Goal: Task Accomplishment & Management: Manage account settings

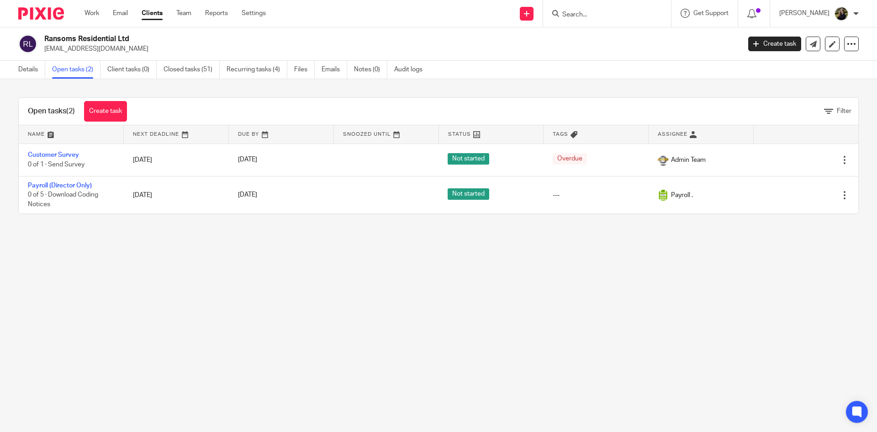
click at [601, 17] on input "Search" at bounding box center [602, 15] width 82 height 8
type input "rebuild costs"
click at [614, 38] on link at bounding box center [615, 36] width 113 height 14
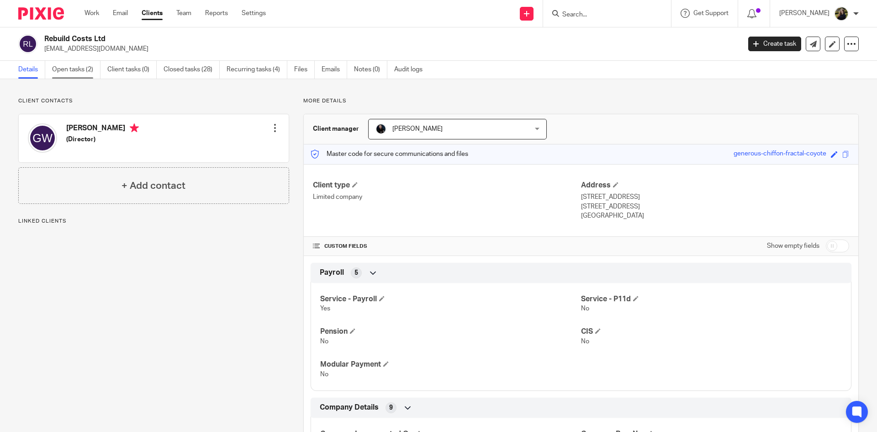
click at [82, 76] on link "Open tasks (2)" at bounding box center [76, 70] width 48 height 18
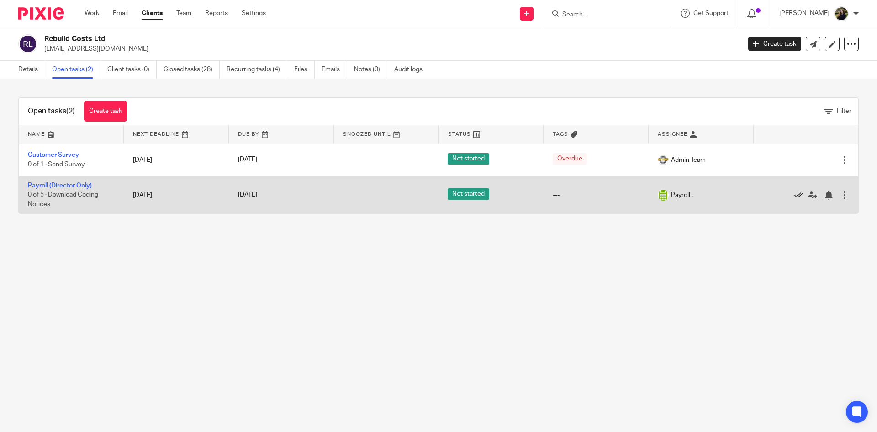
click at [794, 191] on icon at bounding box center [798, 194] width 9 height 9
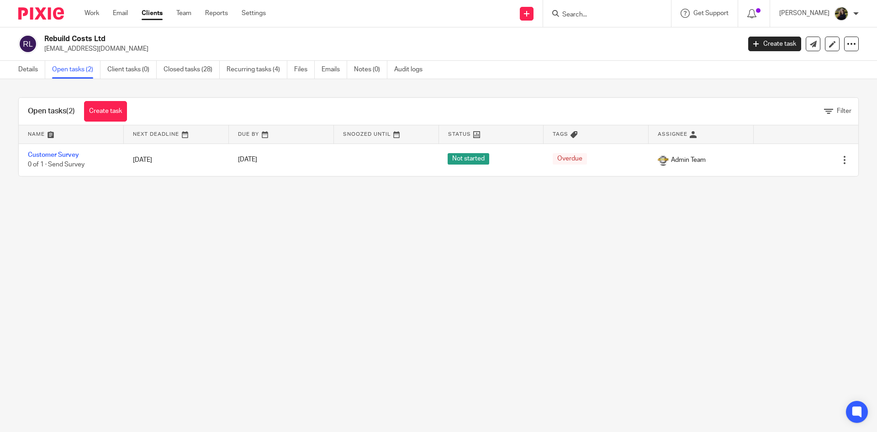
click at [583, 18] on input "Search" at bounding box center [602, 15] width 82 height 8
click at [598, 21] on div at bounding box center [607, 13] width 128 height 27
click at [620, 8] on form at bounding box center [609, 13] width 97 height 11
click at [591, 15] on input "Search" at bounding box center [602, 15] width 82 height 8
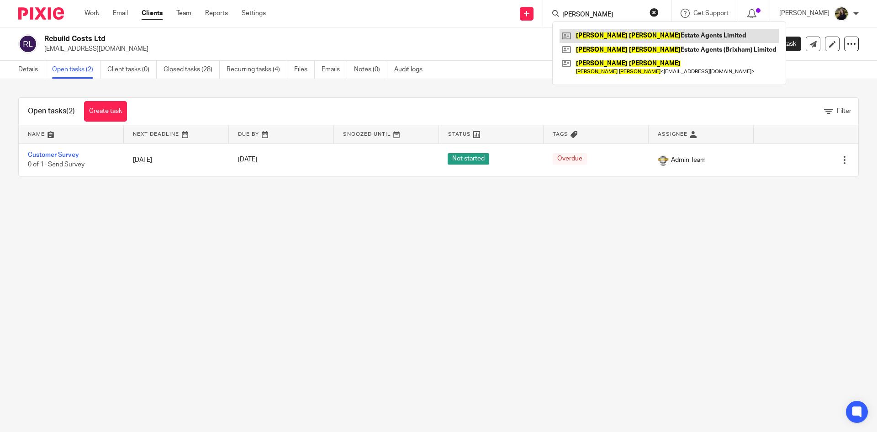
type input "richard blake"
click at [608, 36] on link at bounding box center [668, 36] width 219 height 14
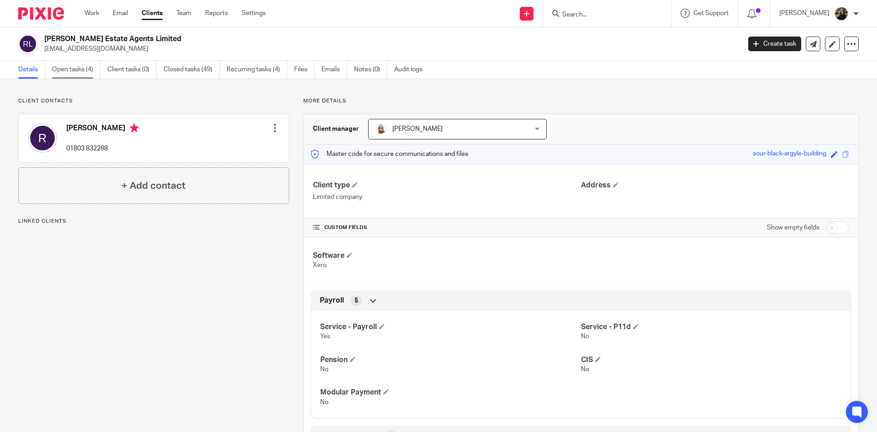
click at [77, 71] on link "Open tasks (4)" at bounding box center [76, 70] width 48 height 18
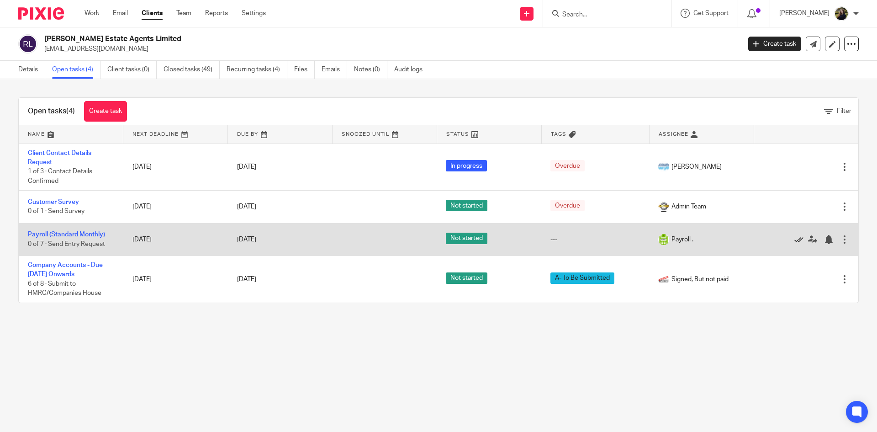
click at [794, 237] on icon at bounding box center [798, 239] width 9 height 9
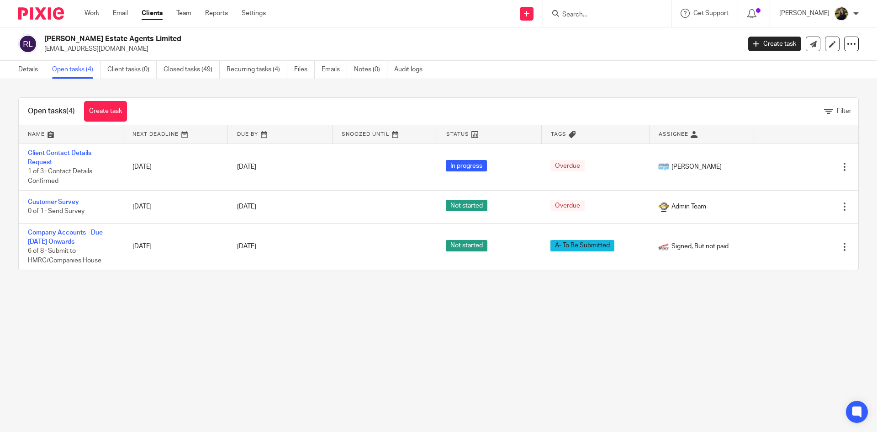
click at [595, 8] on form at bounding box center [609, 13] width 97 height 11
click at [590, 20] on div at bounding box center [607, 13] width 128 height 27
click at [586, 9] on form at bounding box center [609, 13] width 97 height 11
click at [585, 12] on input "Search" at bounding box center [602, 15] width 82 height 8
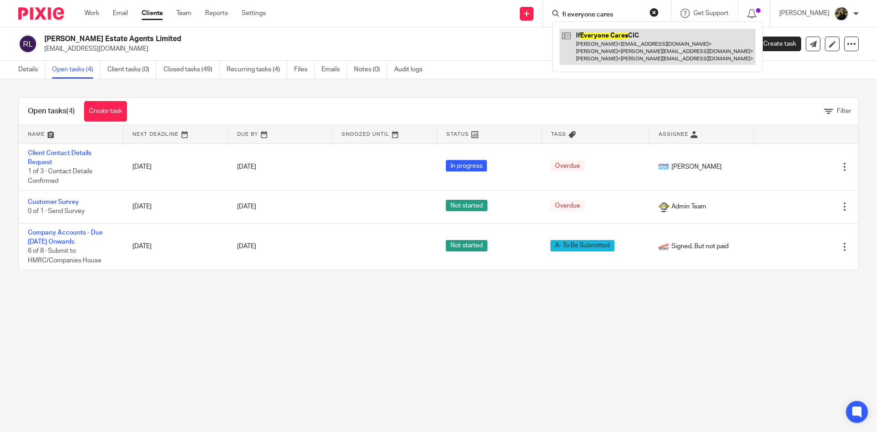
type input "fi everyone cares"
click at [602, 47] on link at bounding box center [657, 47] width 196 height 36
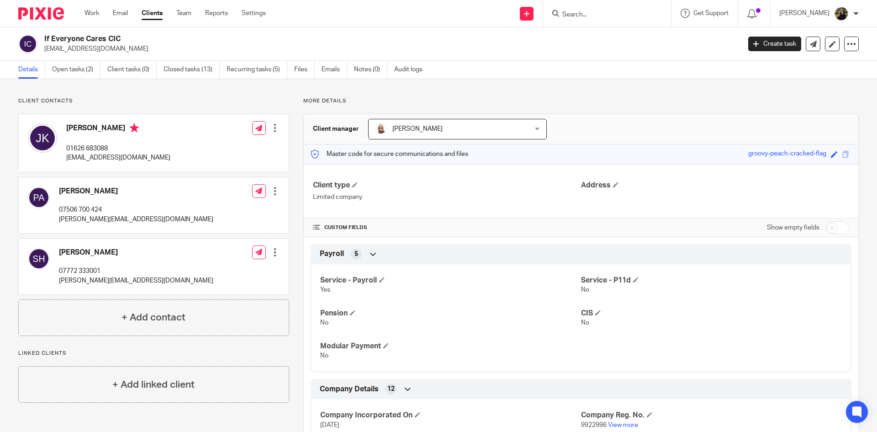
click at [601, 17] on input "Search" at bounding box center [602, 15] width 82 height 8
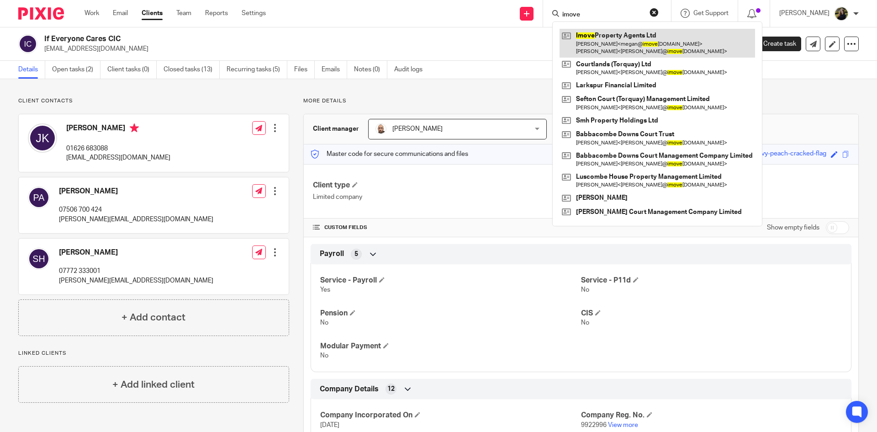
type input "imove"
click at [617, 49] on link at bounding box center [656, 43] width 195 height 28
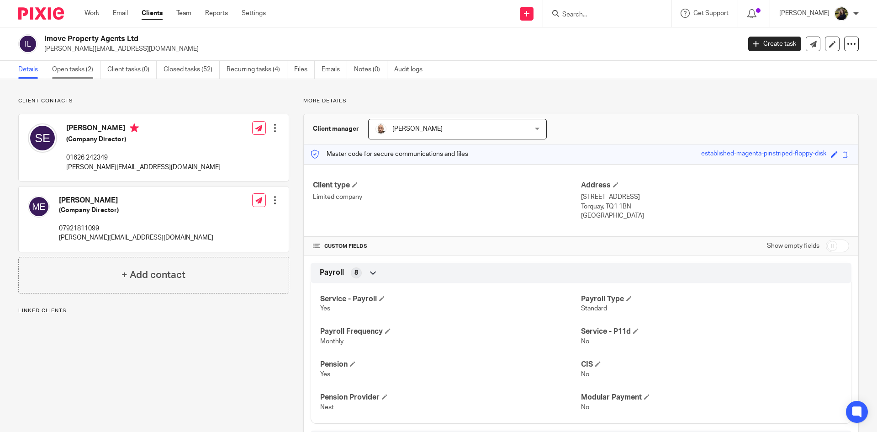
click at [66, 65] on link "Open tasks (2)" at bounding box center [76, 70] width 48 height 18
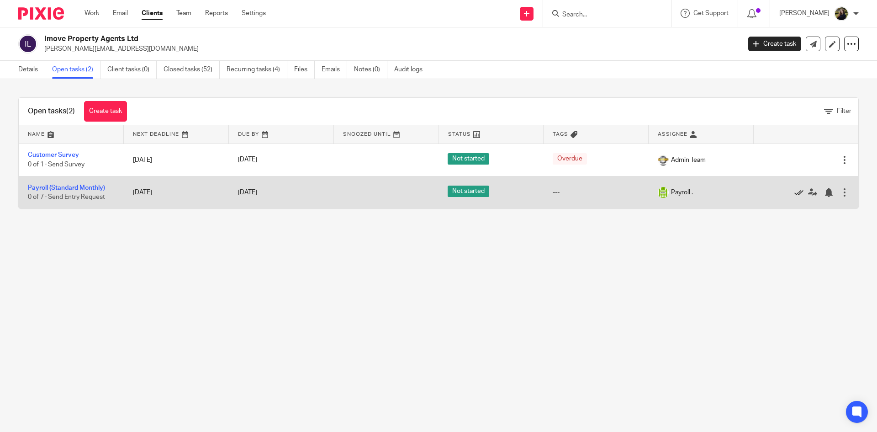
click at [794, 188] on link at bounding box center [801, 192] width 14 height 9
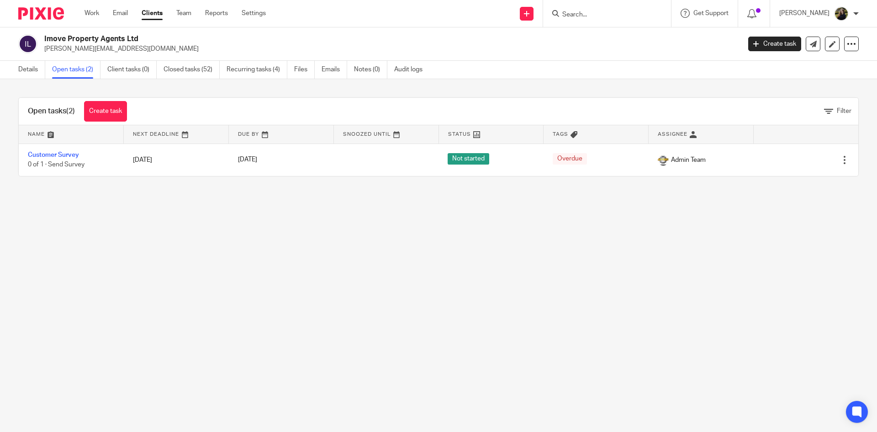
click at [611, 6] on div at bounding box center [607, 13] width 128 height 27
click at [606, 17] on input "Search" at bounding box center [602, 15] width 82 height 8
type input "reflected"
click at [590, 33] on link at bounding box center [615, 36] width 113 height 14
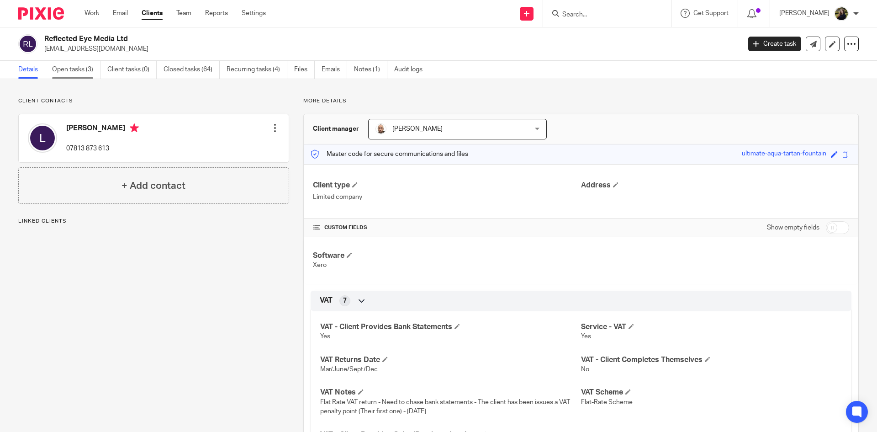
click at [73, 69] on link "Open tasks (3)" at bounding box center [76, 70] width 48 height 18
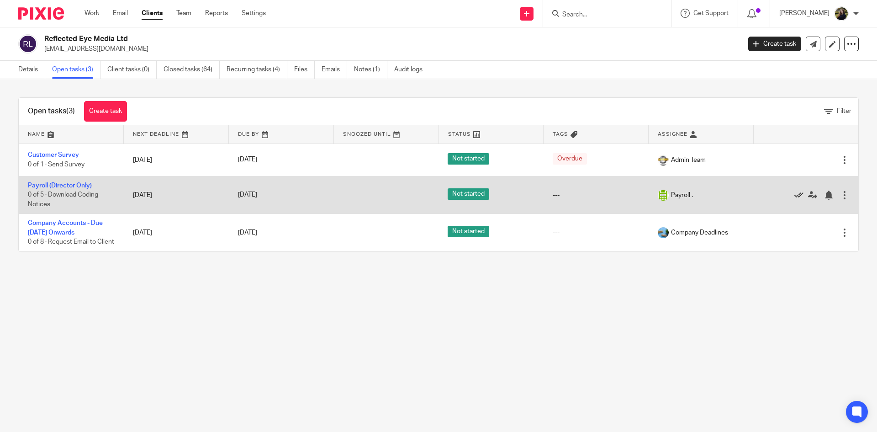
click at [794, 192] on icon at bounding box center [798, 194] width 9 height 9
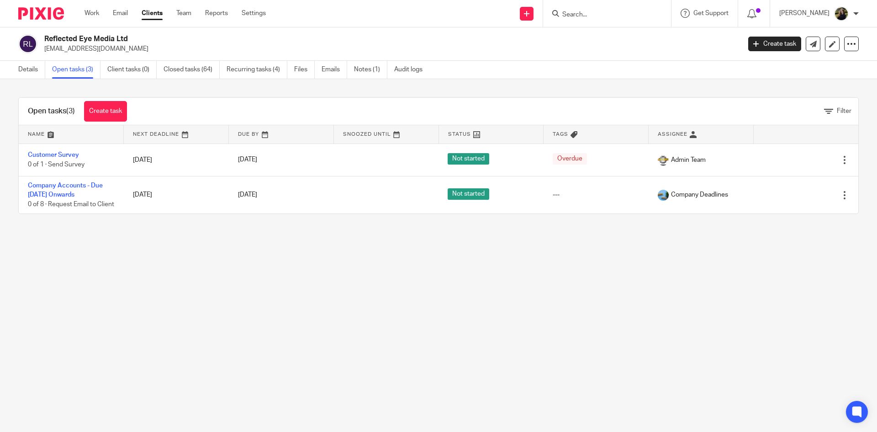
click at [594, 12] on input "Search" at bounding box center [602, 15] width 82 height 8
click at [586, 16] on input "Search" at bounding box center [602, 15] width 82 height 8
type input "riviera eye"
click at [609, 29] on link at bounding box center [615, 36] width 113 height 14
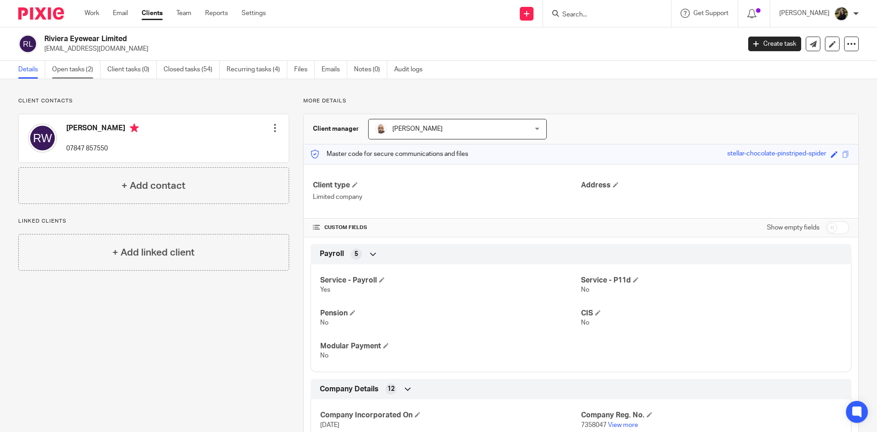
click at [93, 71] on link "Open tasks (2)" at bounding box center [76, 70] width 48 height 18
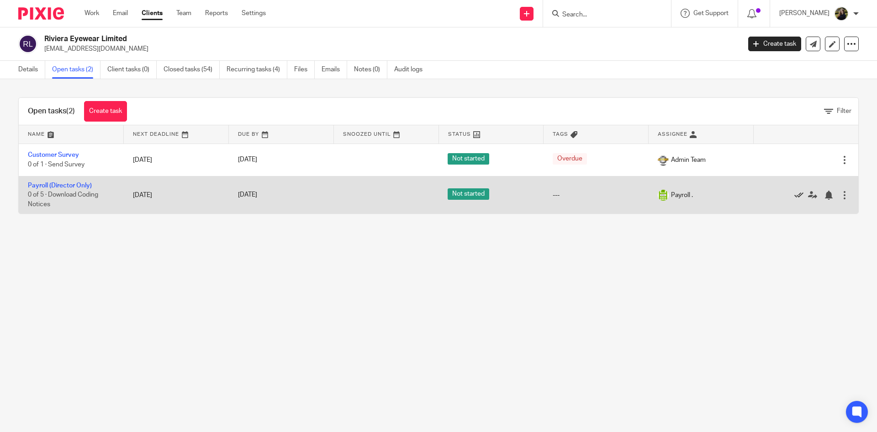
click at [794, 198] on icon at bounding box center [798, 194] width 9 height 9
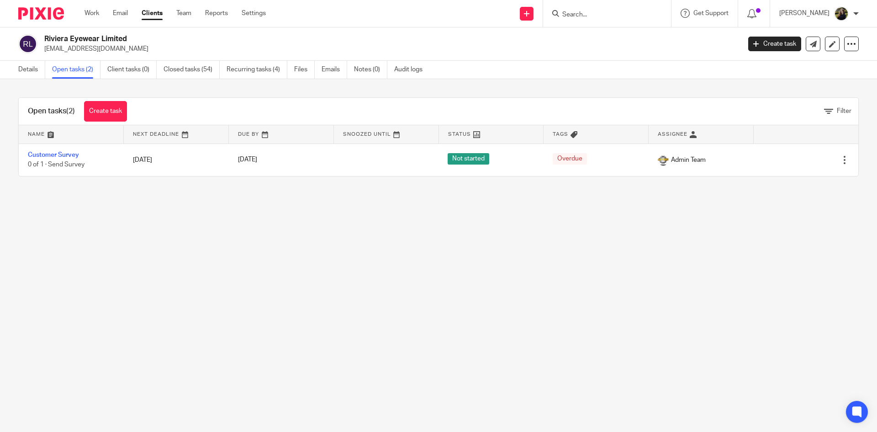
click at [585, 17] on input "Search" at bounding box center [602, 15] width 82 height 8
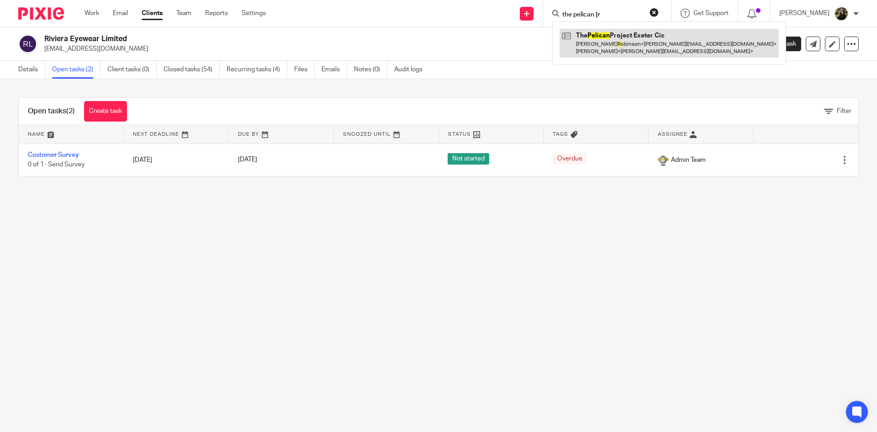
type input "the pelican [r"
click at [602, 34] on link at bounding box center [668, 43] width 219 height 28
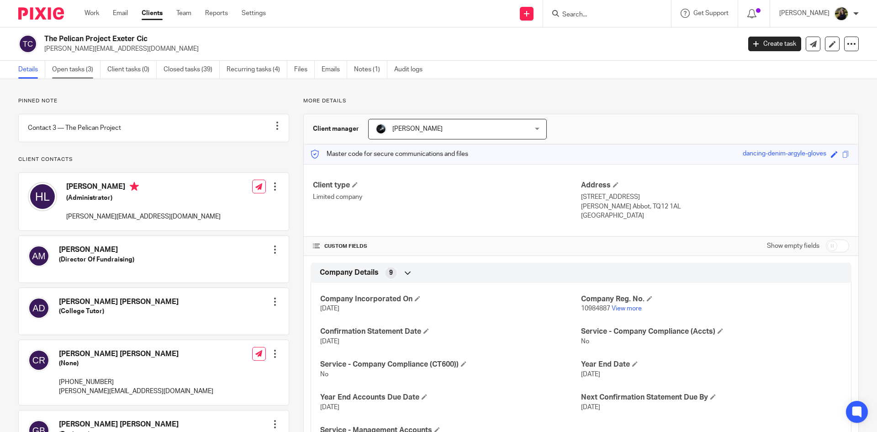
click at [73, 70] on link "Open tasks (3)" at bounding box center [76, 70] width 48 height 18
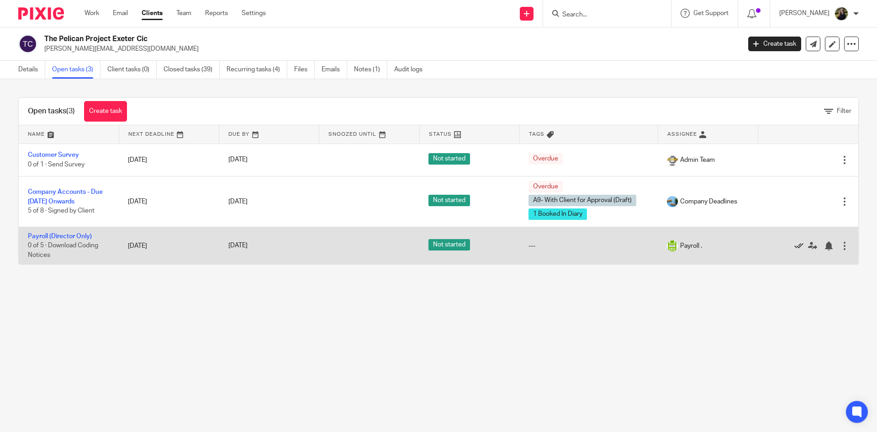
click at [794, 243] on icon at bounding box center [798, 245] width 9 height 9
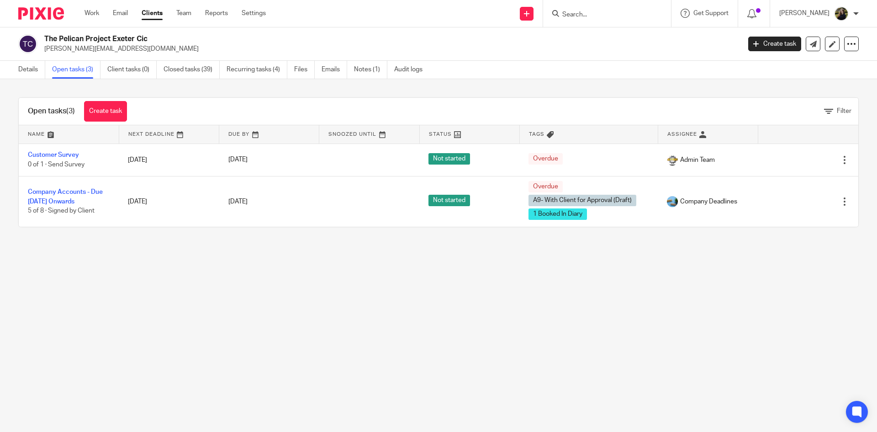
click at [610, 11] on input "Search" at bounding box center [602, 15] width 82 height 8
type input "the resinere"
click at [628, 35] on link at bounding box center [636, 39] width 154 height 21
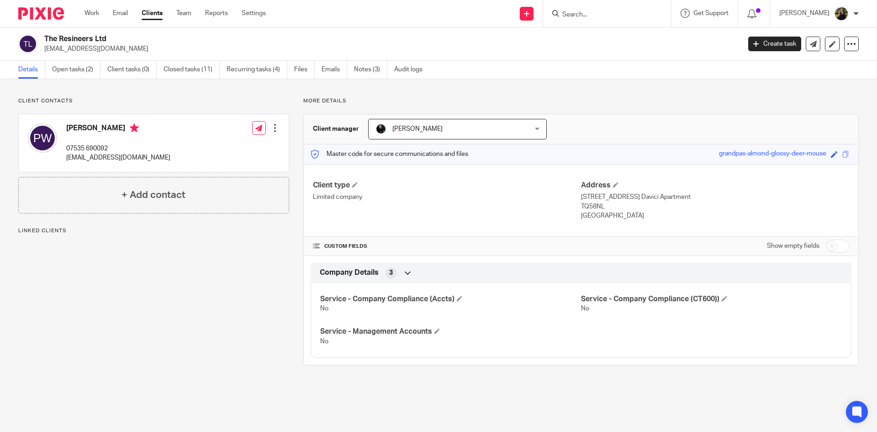
click at [79, 80] on div "Client contacts Paul White 07535 690092 theresineers@gmail.com Edit contact Cre…" at bounding box center [438, 231] width 877 height 304
click at [80, 70] on link "Open tasks (2)" at bounding box center [76, 70] width 48 height 18
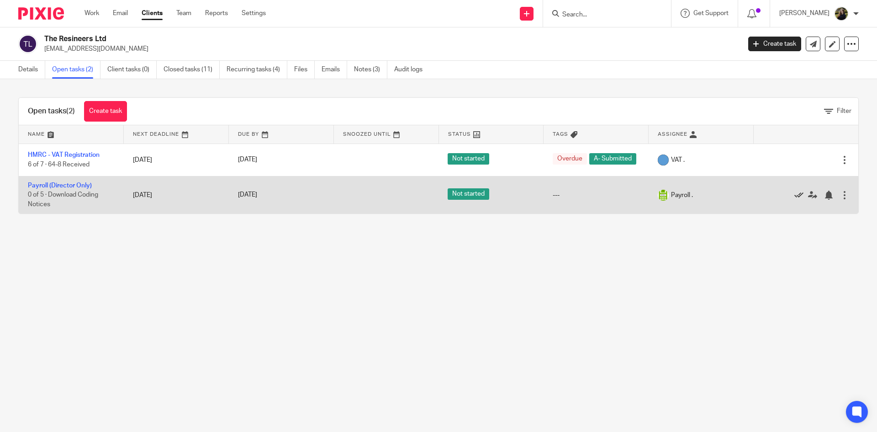
click at [794, 195] on icon at bounding box center [798, 194] width 9 height 9
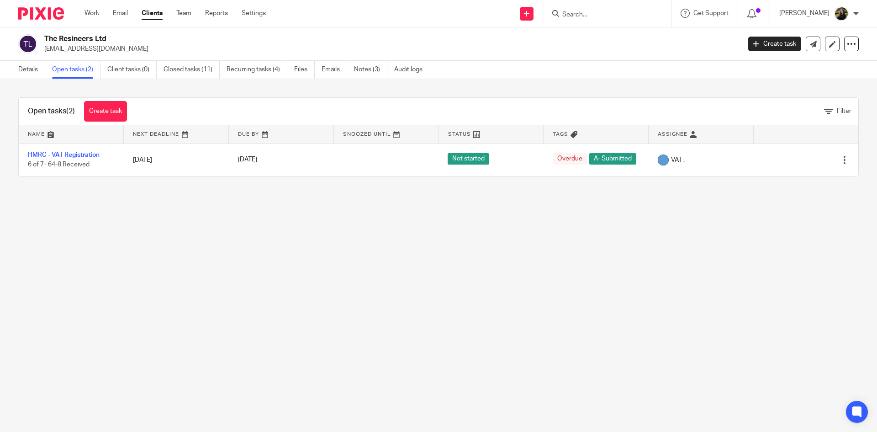
click at [605, 11] on input "Search" at bounding box center [602, 15] width 82 height 8
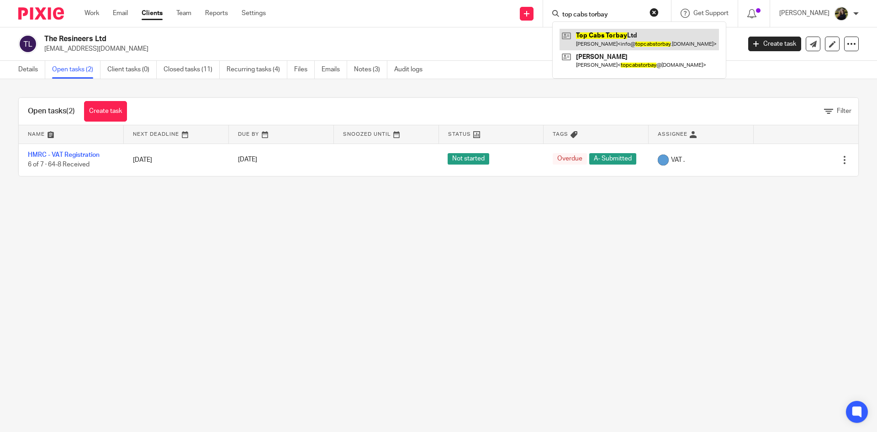
type input "top cabs torbay"
click at [628, 48] on link at bounding box center [638, 39] width 159 height 21
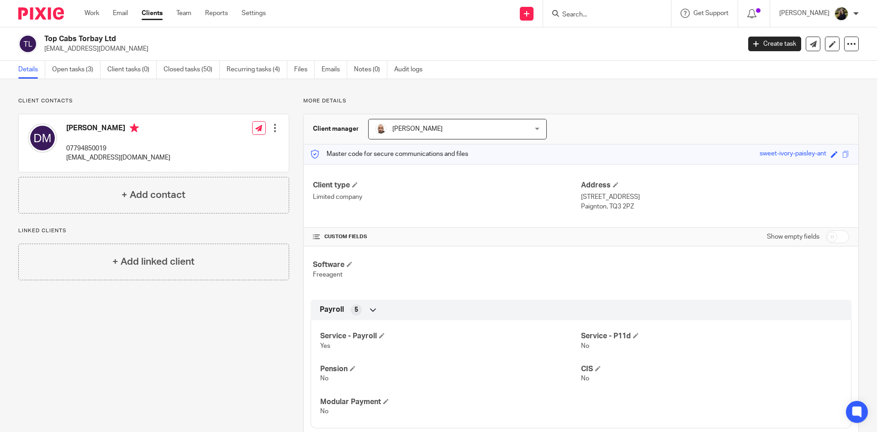
click at [95, 60] on div "Top Cabs Torbay Ltd [EMAIL_ADDRESS][DOMAIN_NAME] Create task Update from Compan…" at bounding box center [438, 43] width 877 height 33
click at [75, 69] on link "Open tasks (3)" at bounding box center [76, 70] width 48 height 18
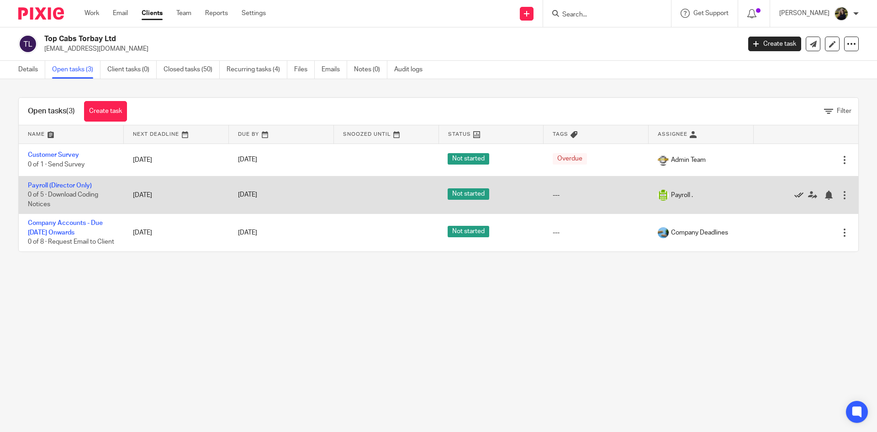
click at [794, 194] on icon at bounding box center [798, 194] width 9 height 9
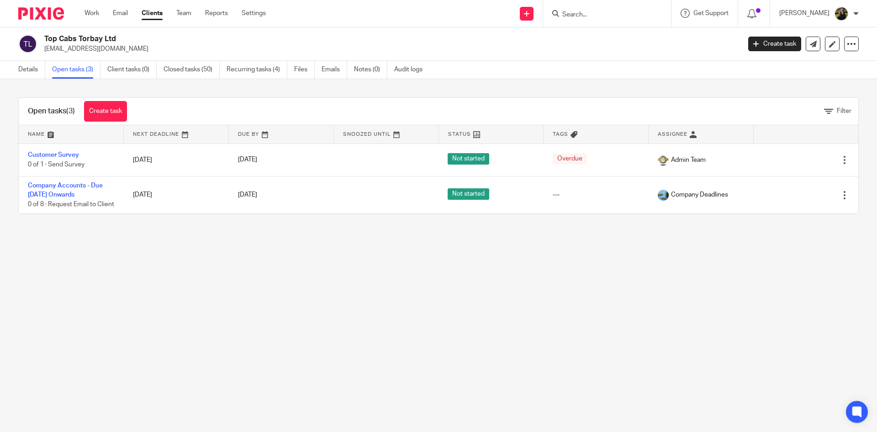
click at [600, 18] on input "Search" at bounding box center [602, 15] width 82 height 8
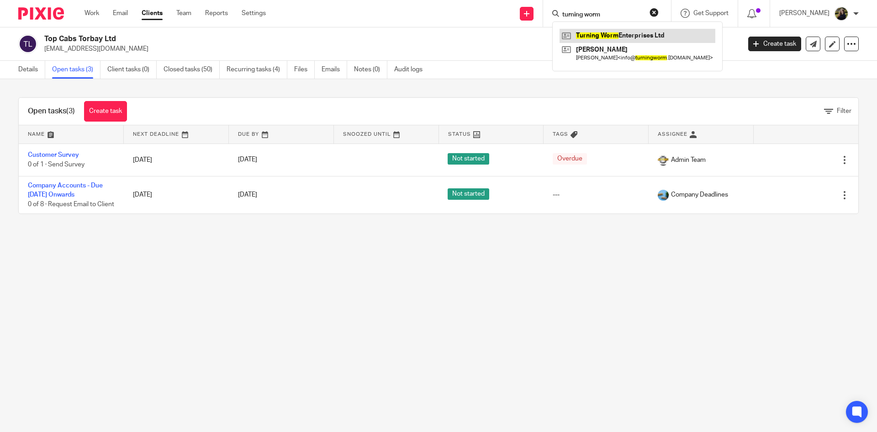
type input "turning worm"
click at [611, 42] on link at bounding box center [637, 36] width 156 height 14
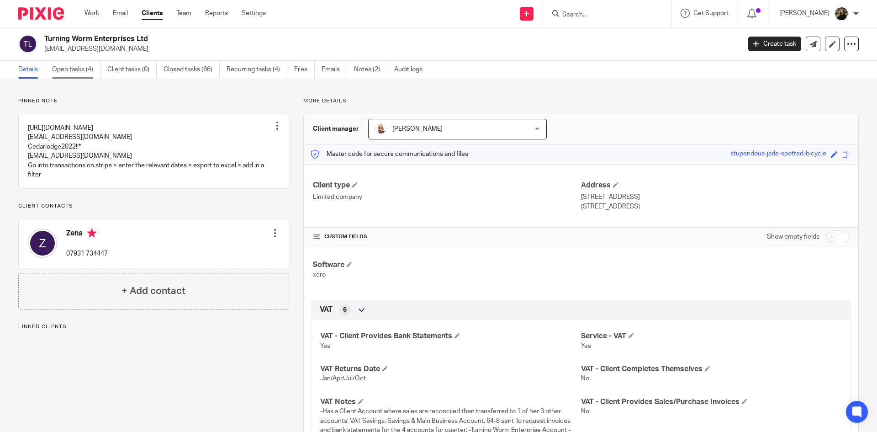
click at [66, 68] on link "Open tasks (4)" at bounding box center [76, 70] width 48 height 18
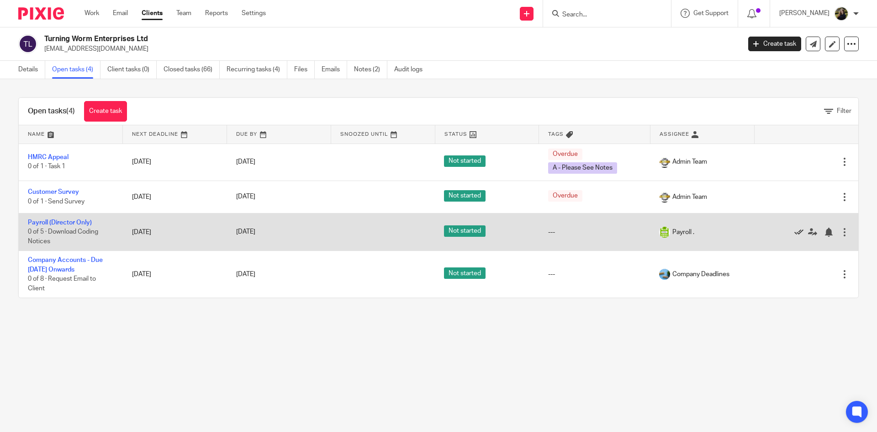
click at [794, 231] on icon at bounding box center [798, 231] width 9 height 9
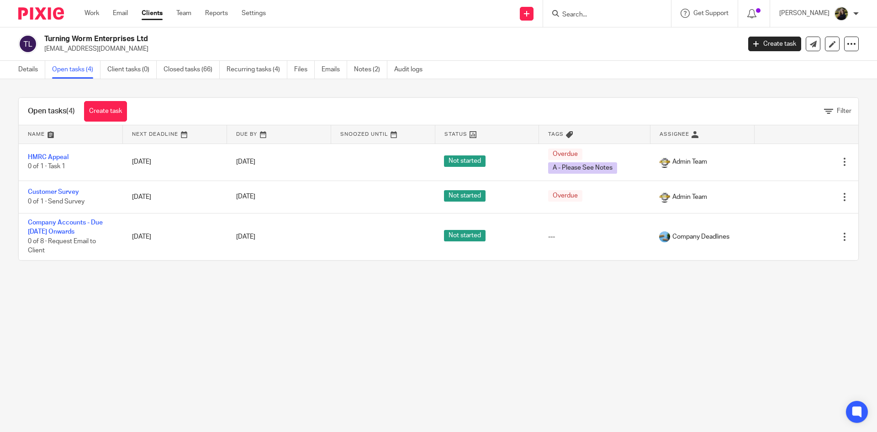
click at [608, 9] on form at bounding box center [609, 13] width 97 height 11
click at [600, 14] on input "Search" at bounding box center [602, 15] width 82 height 8
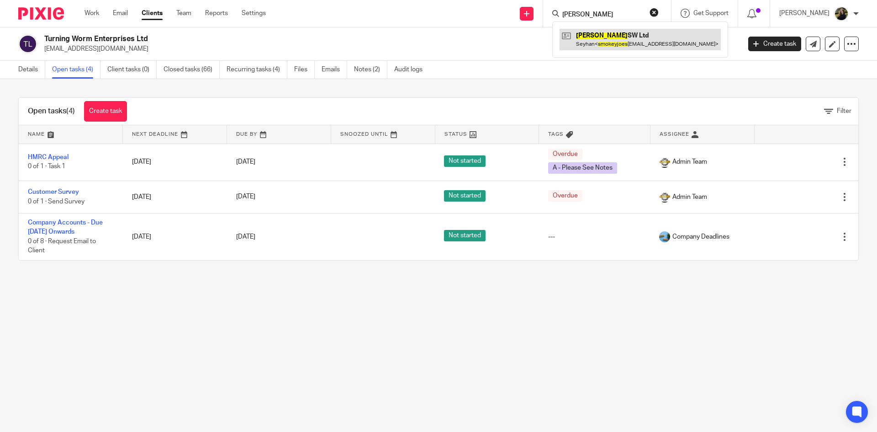
type input "smokey joes"
click at [580, 47] on link at bounding box center [639, 39] width 161 height 21
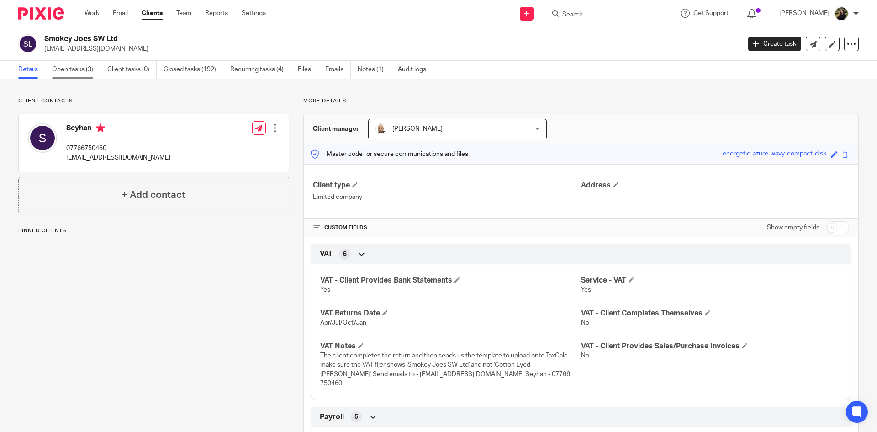
click at [77, 77] on link "Open tasks (3)" at bounding box center [76, 70] width 48 height 18
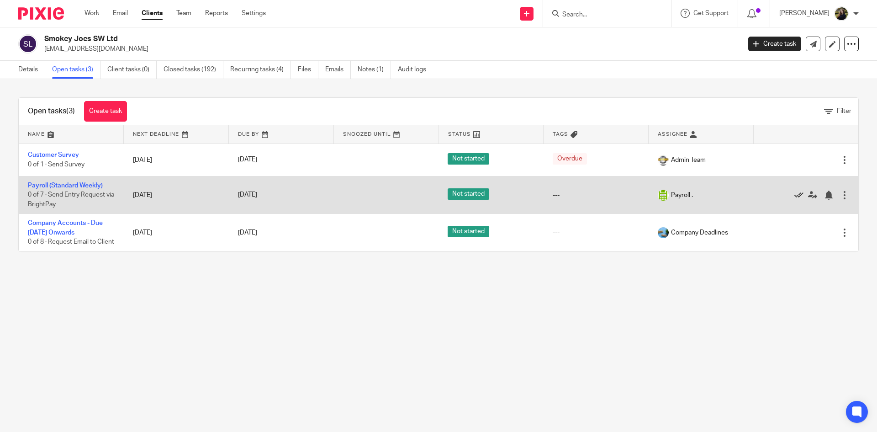
click at [794, 193] on icon at bounding box center [798, 194] width 9 height 9
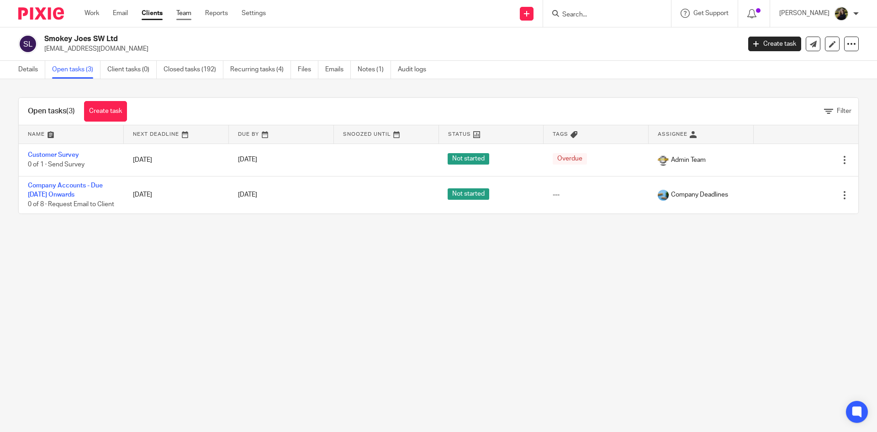
click at [182, 12] on link "Team" at bounding box center [183, 13] width 15 height 9
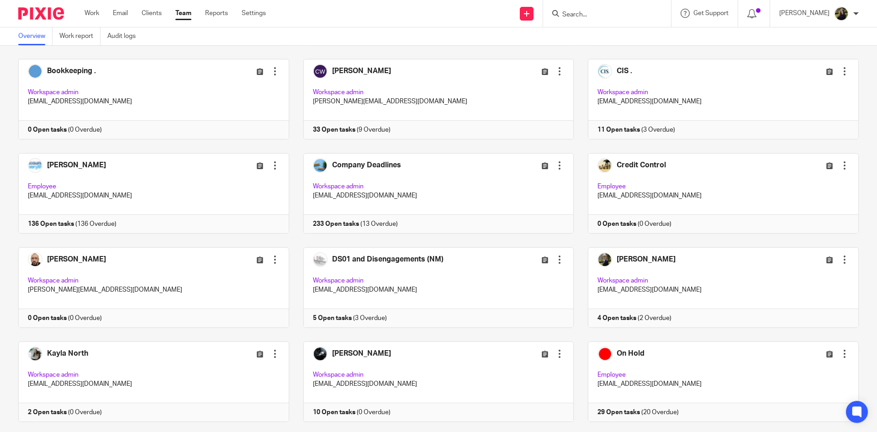
scroll to position [118, 0]
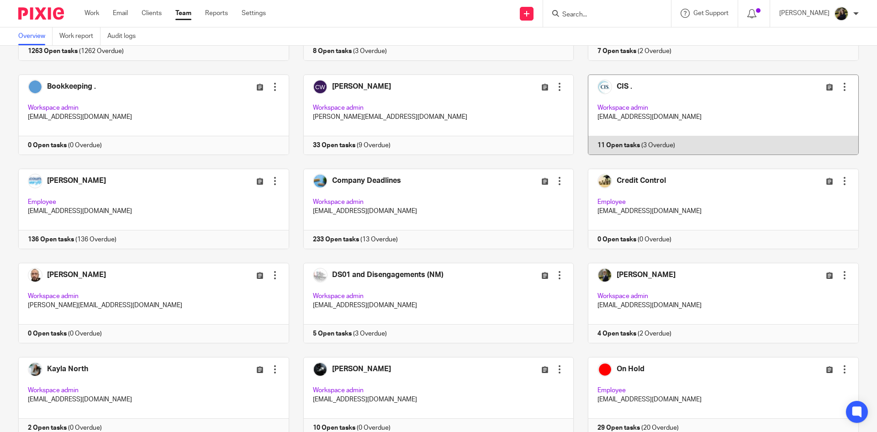
click at [707, 81] on link at bounding box center [716, 114] width 285 height 80
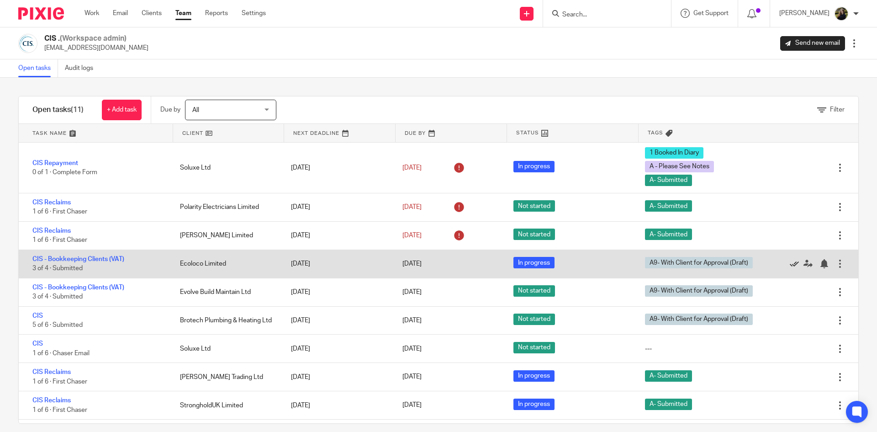
click at [790, 264] on icon at bounding box center [794, 263] width 9 height 9
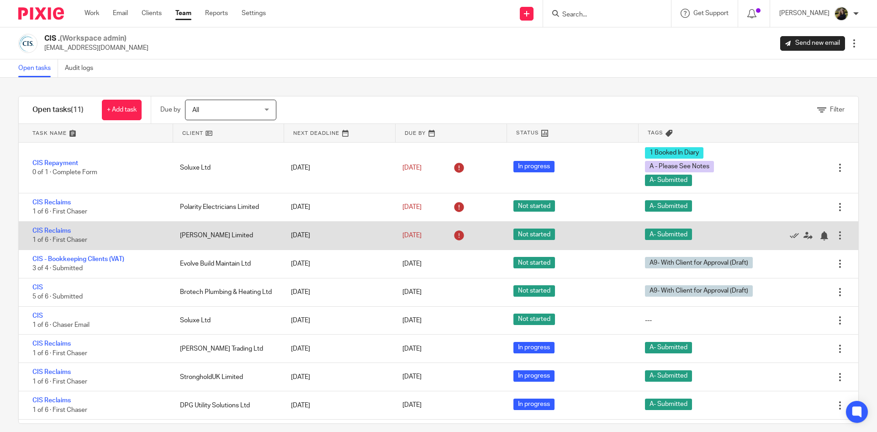
scroll to position [24, 0]
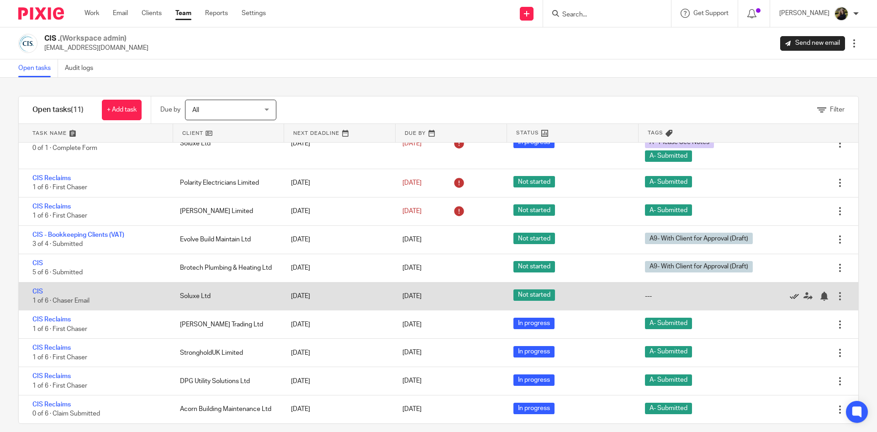
click at [790, 291] on link at bounding box center [797, 295] width 14 height 9
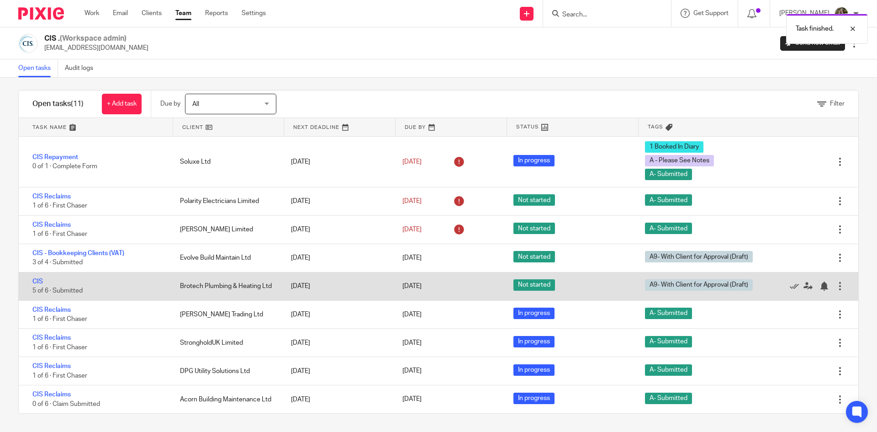
scroll to position [0, 0]
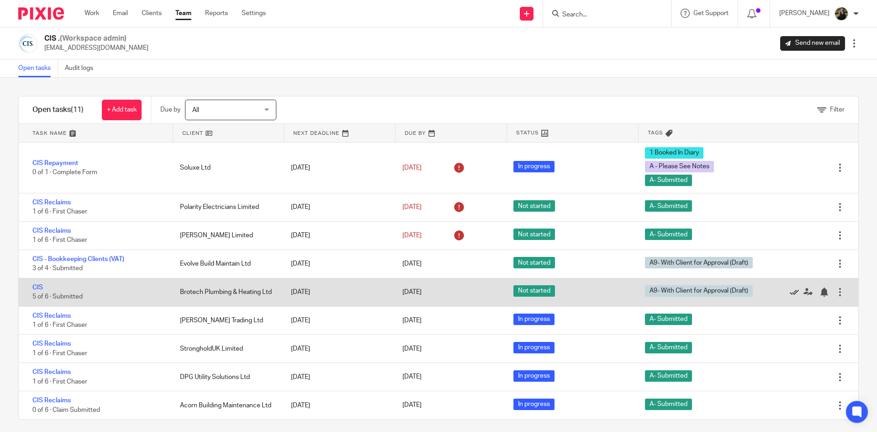
click at [790, 291] on icon at bounding box center [794, 291] width 9 height 9
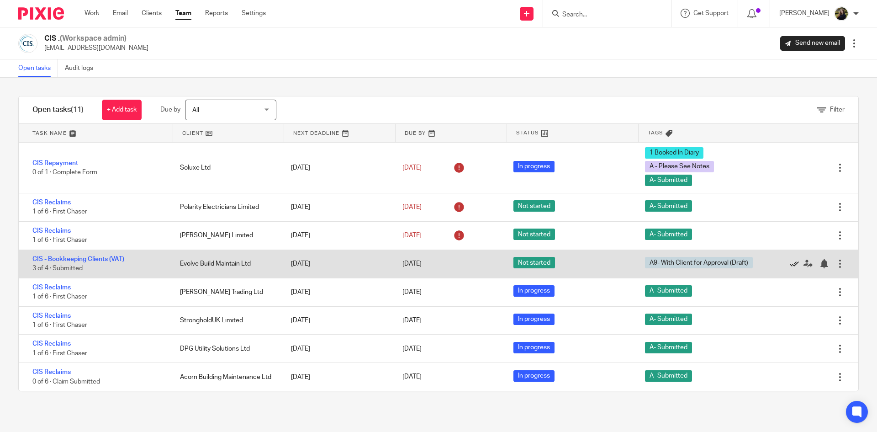
click at [790, 261] on icon at bounding box center [794, 263] width 9 height 9
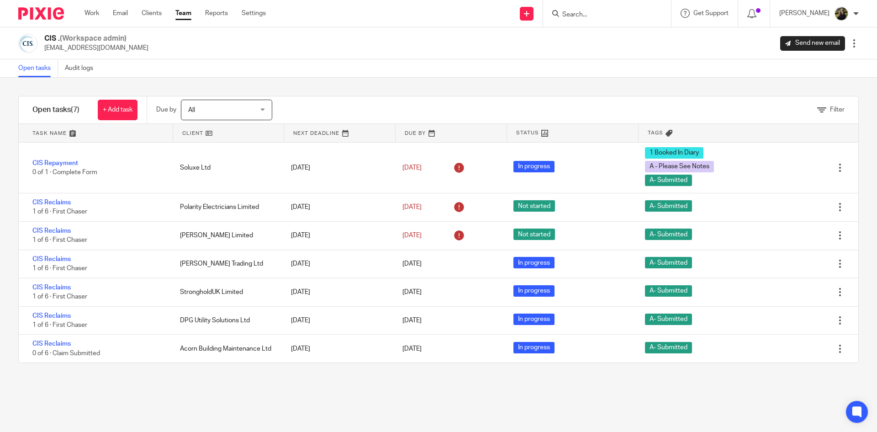
click at [609, 21] on div at bounding box center [607, 13] width 128 height 27
click at [605, 16] on input "Search" at bounding box center [602, 15] width 82 height 8
type input "shangri la"
click at [638, 42] on link at bounding box center [636, 39] width 154 height 21
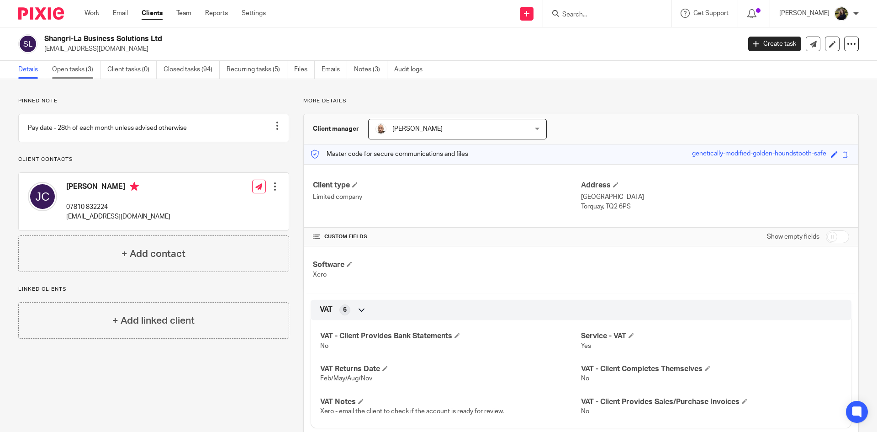
click at [66, 66] on link "Open tasks (3)" at bounding box center [76, 70] width 48 height 18
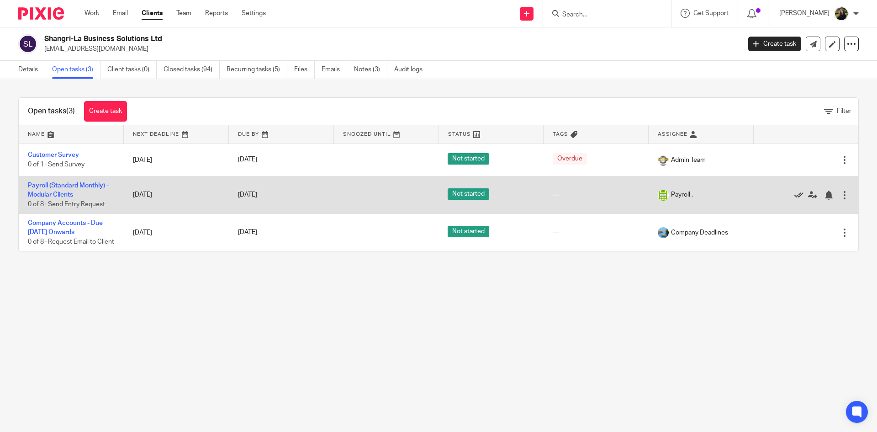
click at [794, 190] on icon at bounding box center [798, 194] width 9 height 9
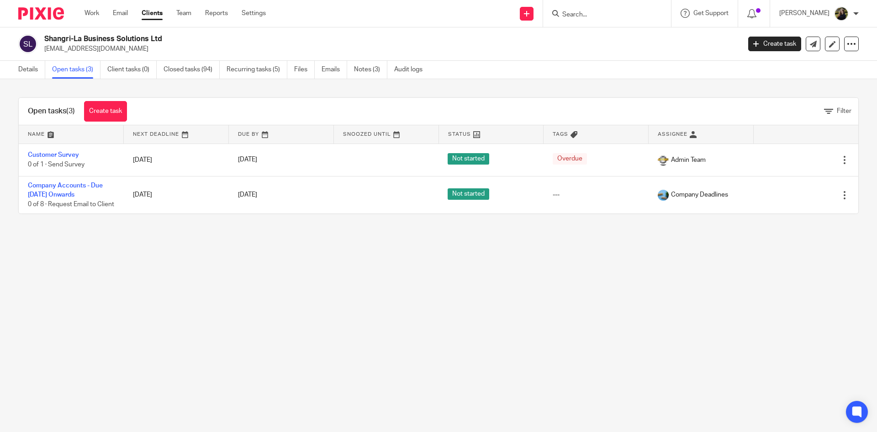
click at [584, 16] on input "Search" at bounding box center [602, 15] width 82 height 8
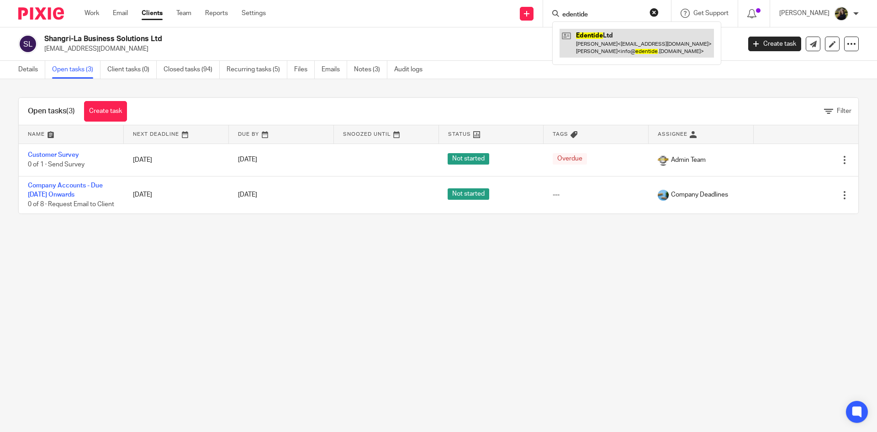
type input "edentide"
click at [618, 53] on link at bounding box center [636, 43] width 154 height 28
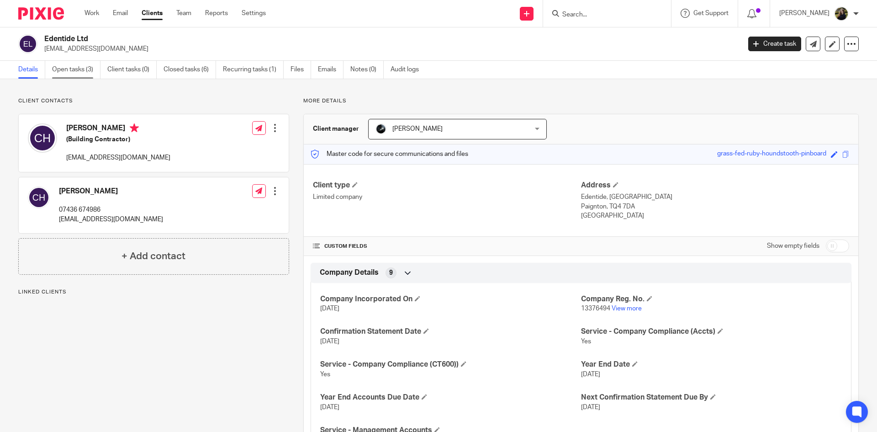
click at [67, 70] on link "Open tasks (3)" at bounding box center [76, 70] width 48 height 18
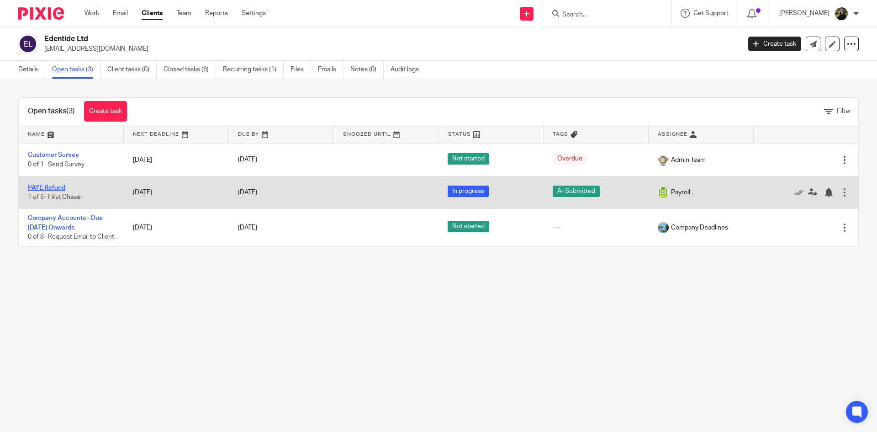
click at [37, 187] on link "PAYE Refund" at bounding box center [46, 188] width 37 height 6
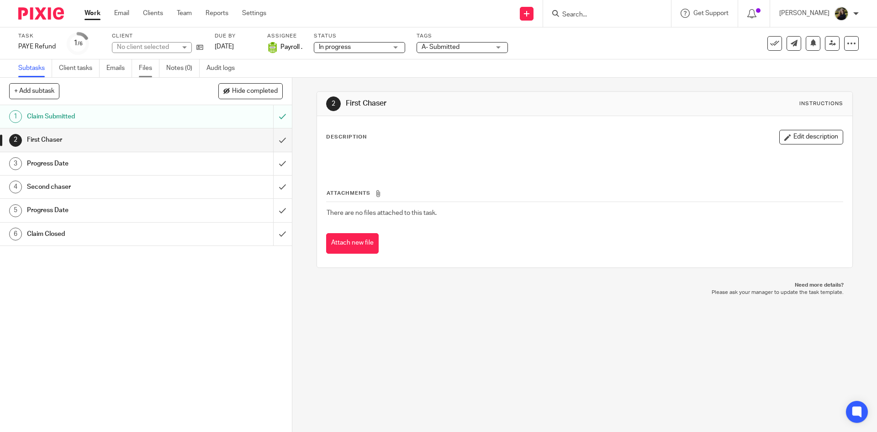
click at [138, 65] on ul "Subtasks Client tasks Emails Files Notes (0) Audit logs" at bounding box center [133, 68] width 230 height 18
click at [143, 66] on link "Files" at bounding box center [149, 68] width 21 height 18
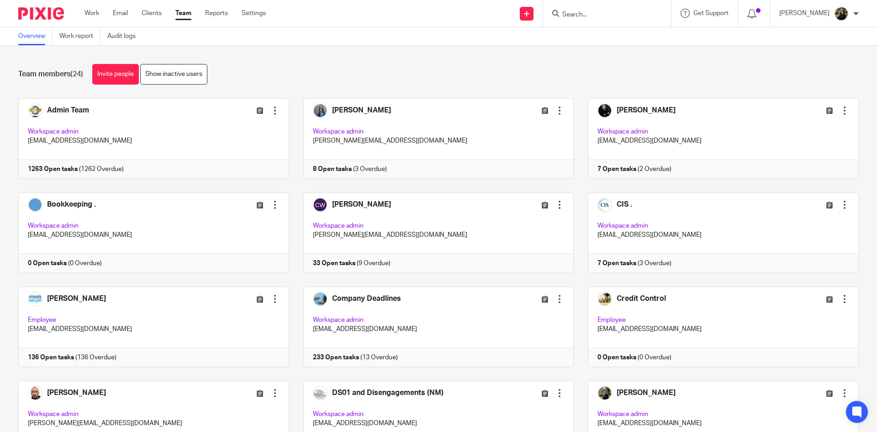
type input "a"
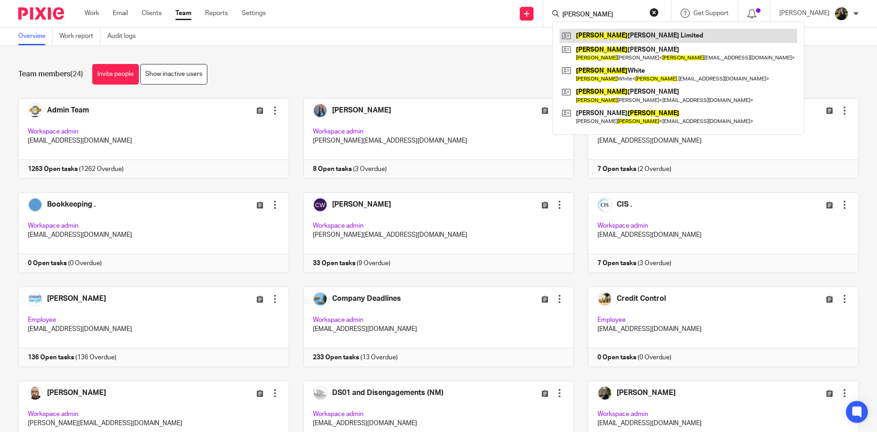
type input "nathan"
click at [615, 34] on link at bounding box center [677, 36] width 237 height 14
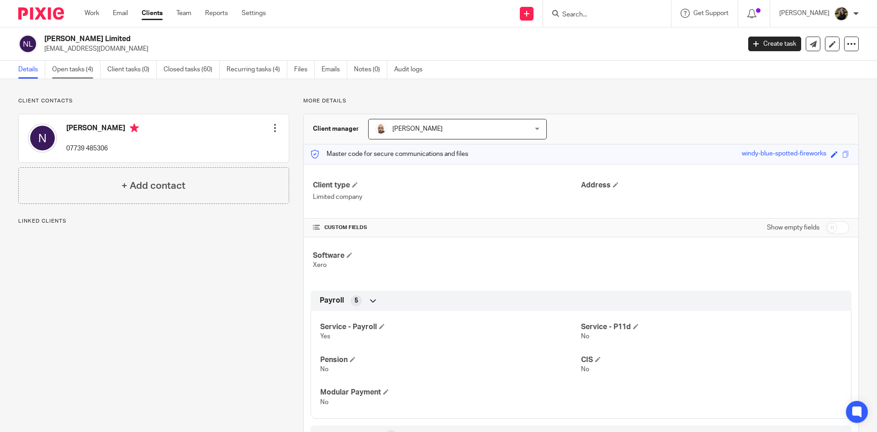
click at [72, 65] on link "Open tasks (4)" at bounding box center [76, 70] width 48 height 18
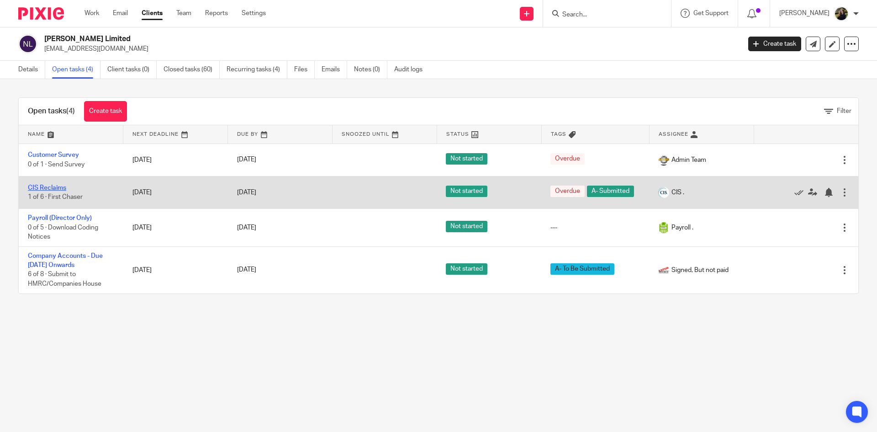
click at [51, 188] on link "CIS Reclaims" at bounding box center [47, 188] width 38 height 6
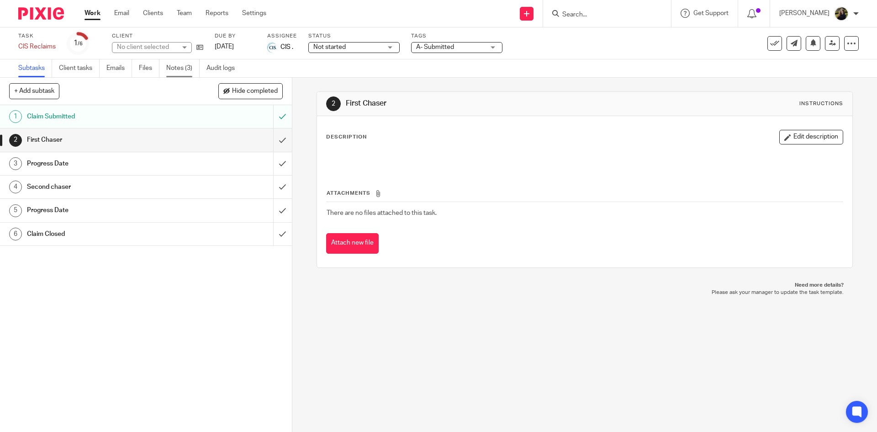
click at [183, 67] on link "Notes (3)" at bounding box center [182, 68] width 33 height 18
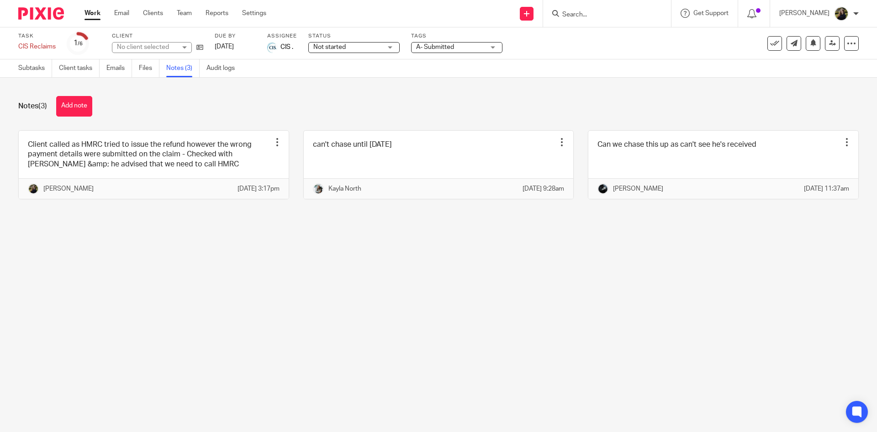
click at [142, 62] on link "Files" at bounding box center [149, 68] width 21 height 18
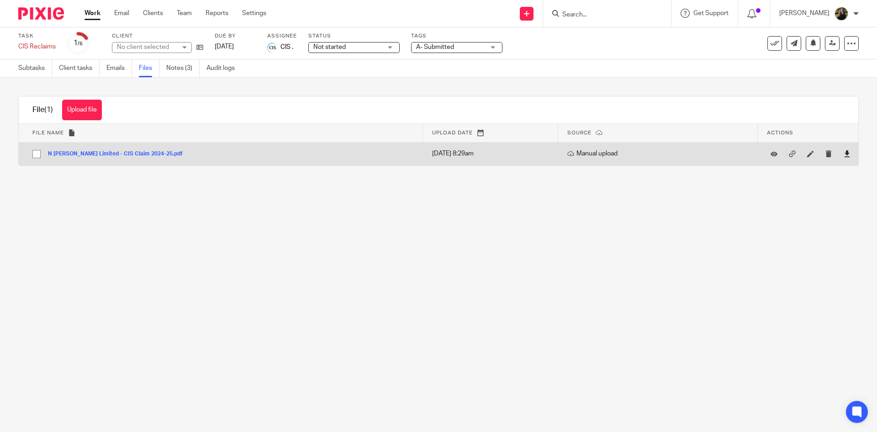
click at [844, 149] on link at bounding box center [847, 153] width 7 height 9
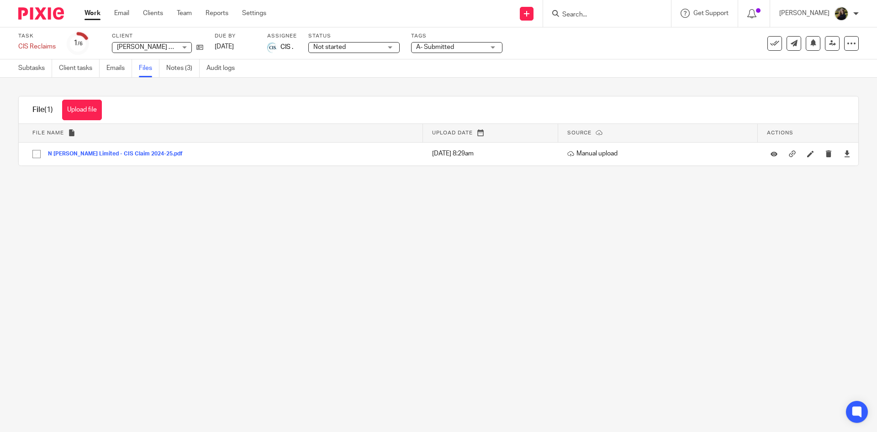
click at [592, 8] on form at bounding box center [609, 13] width 97 height 11
click at [594, 12] on input "Search" at bounding box center [602, 15] width 82 height 8
type input "gary pal"
click at [612, 27] on div "Gary Pal mer" at bounding box center [616, 35] width 128 height 28
click at [603, 33] on link at bounding box center [615, 36] width 113 height 14
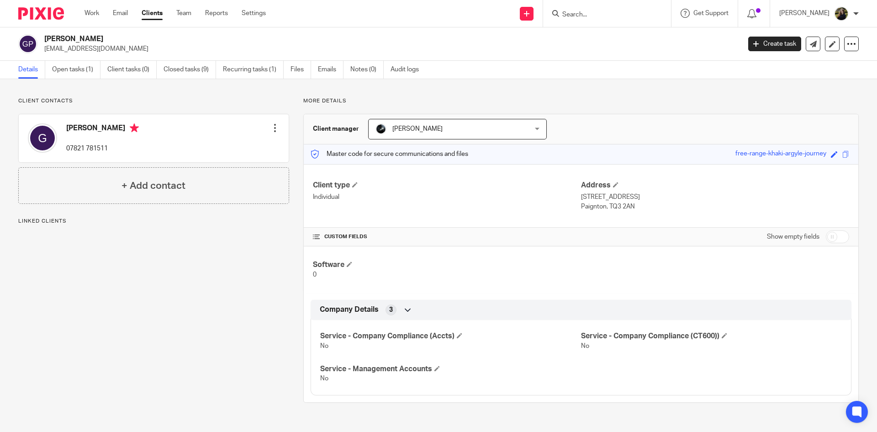
drag, startPoint x: 151, startPoint y: 53, endPoint x: 41, endPoint y: 48, distance: 110.6
click at [41, 48] on div "Gary Palmer gpalmer@premier-education.com" at bounding box center [376, 43] width 716 height 19
click at [147, 51] on p "gpalmer@premier-education.com" at bounding box center [389, 48] width 690 height 9
drag, startPoint x: 147, startPoint y: 51, endPoint x: 47, endPoint y: 53, distance: 100.0
click at [47, 53] on p "gpalmer@premier-education.com" at bounding box center [389, 48] width 690 height 9
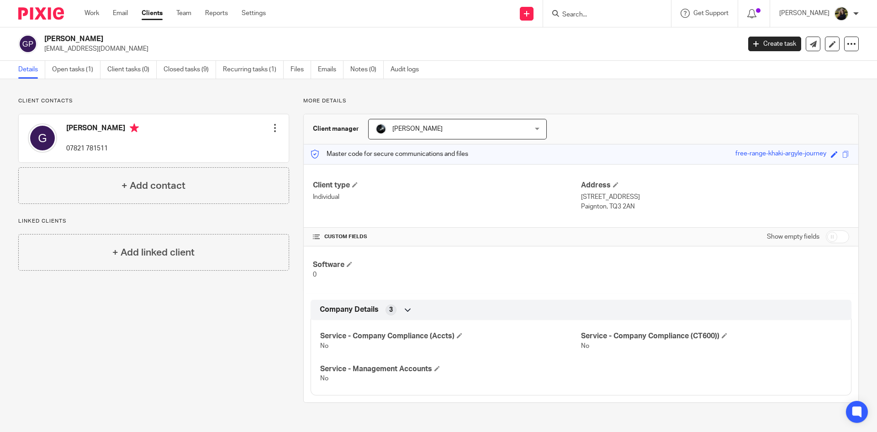
click at [188, 8] on div "Work Email Clients Team Reports Settings Work Email Clients Team Reports Settin…" at bounding box center [177, 13] width 204 height 27
click at [180, 11] on link "Team" at bounding box center [183, 13] width 15 height 9
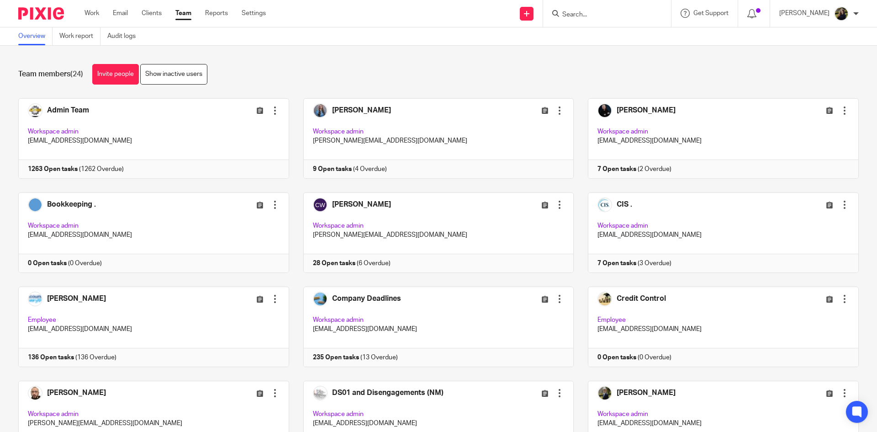
click at [562, 67] on div "Team members (24) Invite people Show inactive users" at bounding box center [438, 74] width 840 height 21
click at [578, 11] on input "Search" at bounding box center [602, 15] width 82 height 8
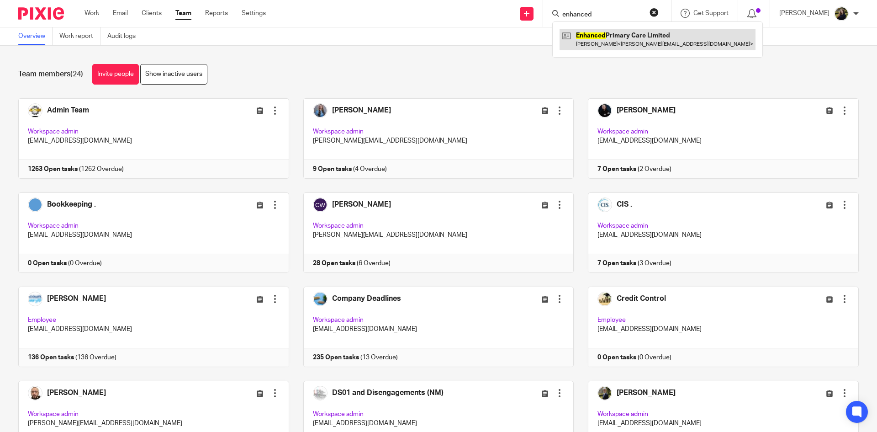
type input "enhanced"
click at [610, 30] on link at bounding box center [657, 39] width 196 height 21
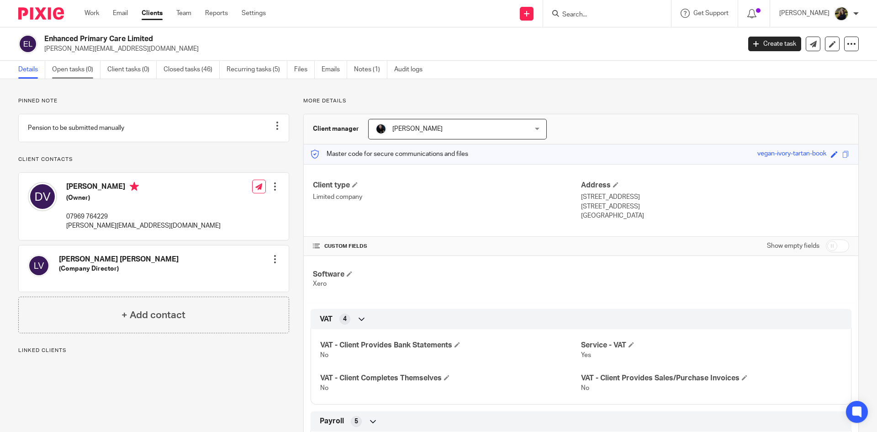
click at [81, 64] on link "Open tasks (0)" at bounding box center [76, 70] width 48 height 18
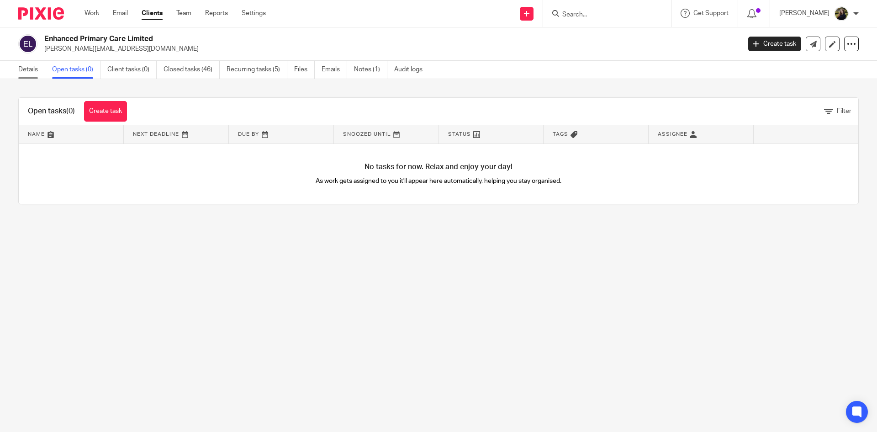
click at [43, 63] on link "Details" at bounding box center [31, 70] width 27 height 18
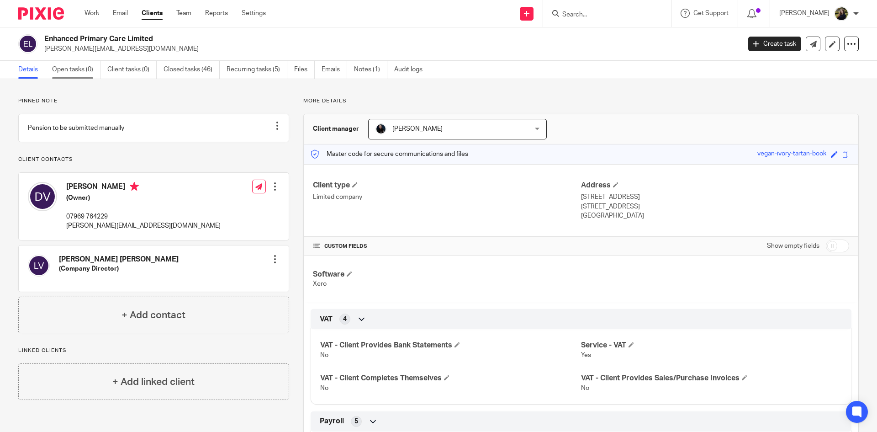
click at [76, 71] on link "Open tasks (0)" at bounding box center [76, 70] width 48 height 18
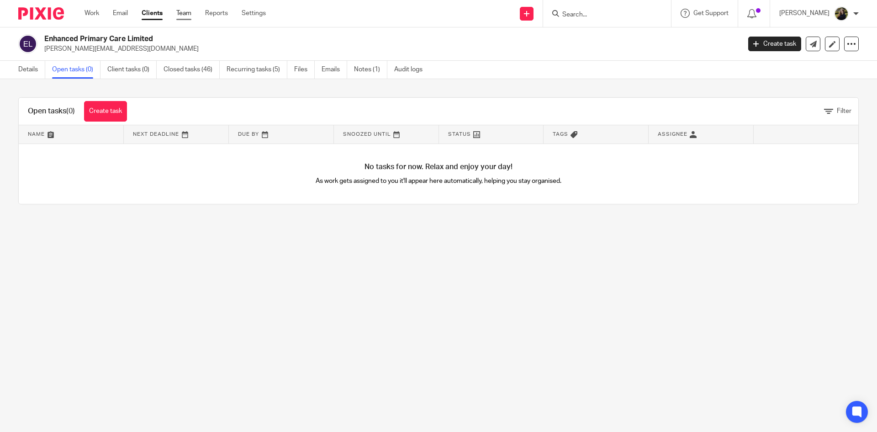
click at [183, 13] on link "Team" at bounding box center [183, 13] width 15 height 9
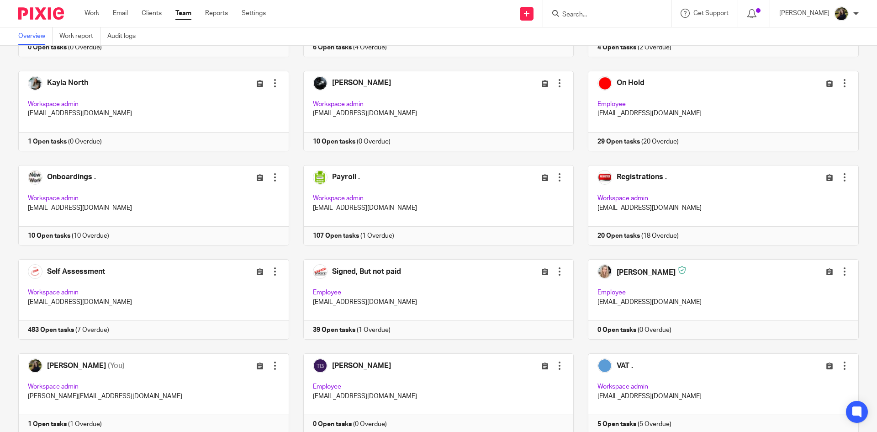
scroll to position [411, 0]
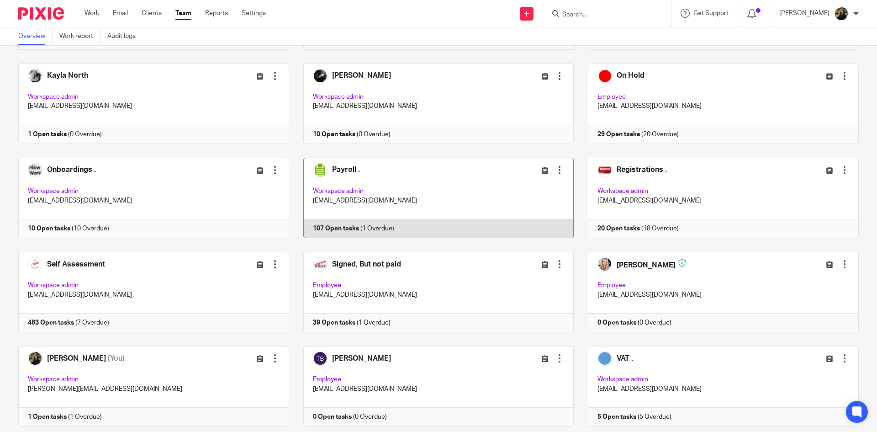
click at [359, 168] on link at bounding box center [431, 198] width 285 height 80
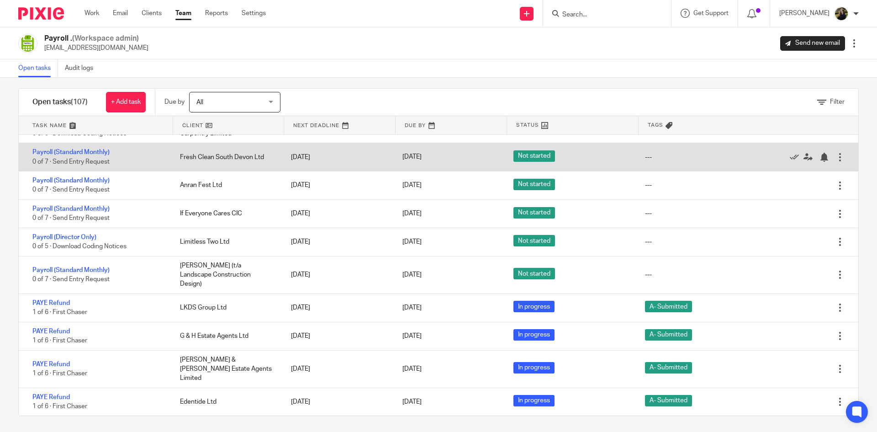
scroll to position [10, 0]
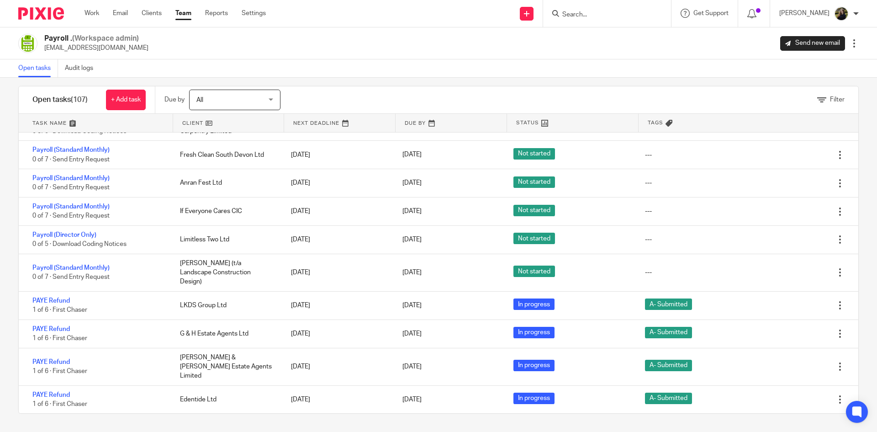
click at [185, 12] on link "Team" at bounding box center [183, 13] width 16 height 9
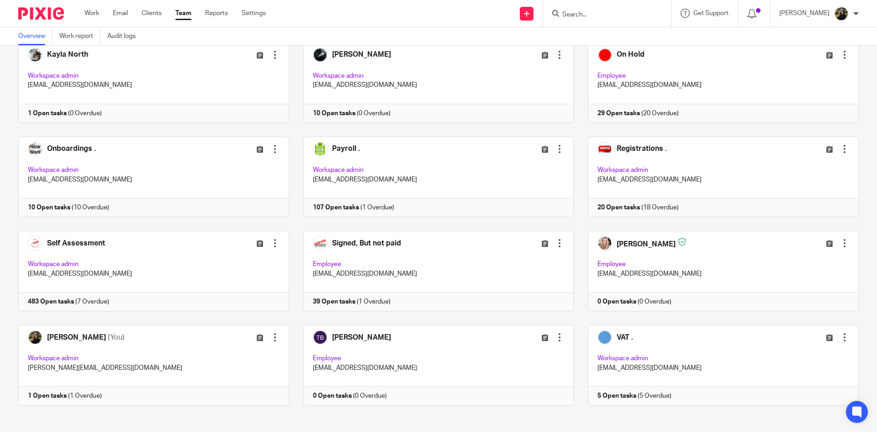
scroll to position [438, 0]
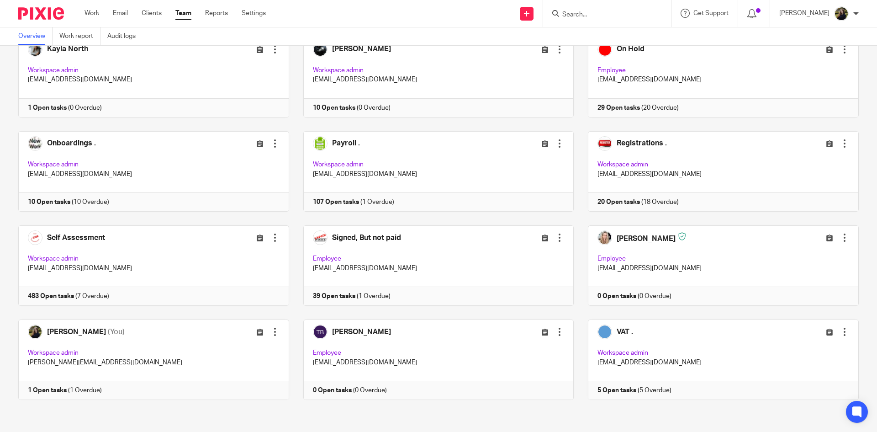
click at [398, 123] on div "Admin Team Edit user Transfer Deactivate user Workspace admin hello@accounting4…" at bounding box center [431, 37] width 854 height 753
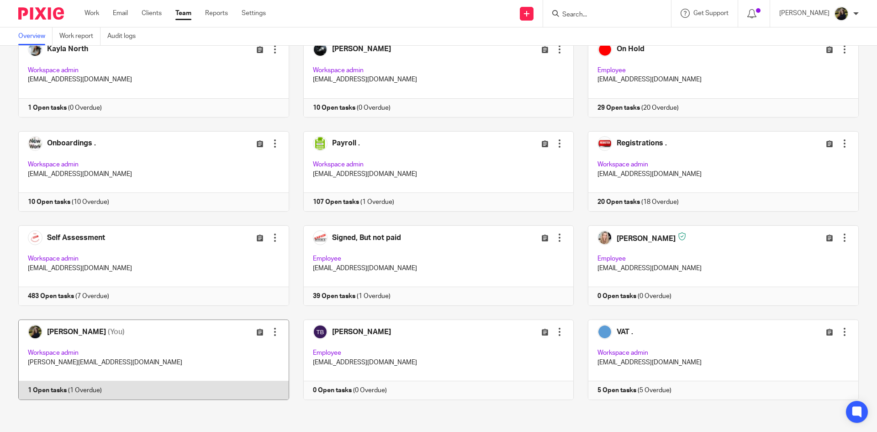
click at [122, 331] on link at bounding box center [146, 359] width 285 height 80
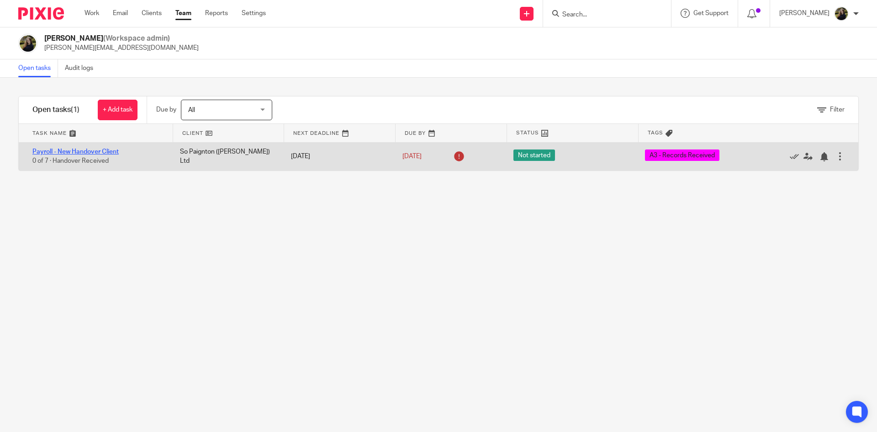
click link "Payroll - New Handover Client"
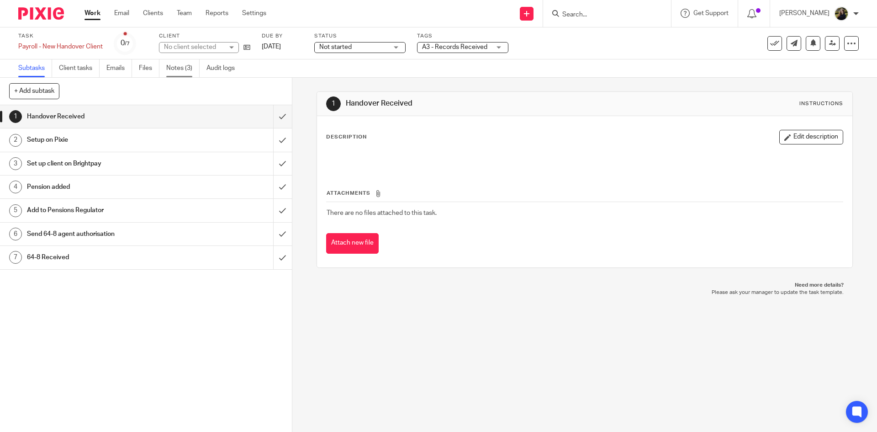
click at [178, 72] on link "Notes (3)" at bounding box center [182, 68] width 33 height 18
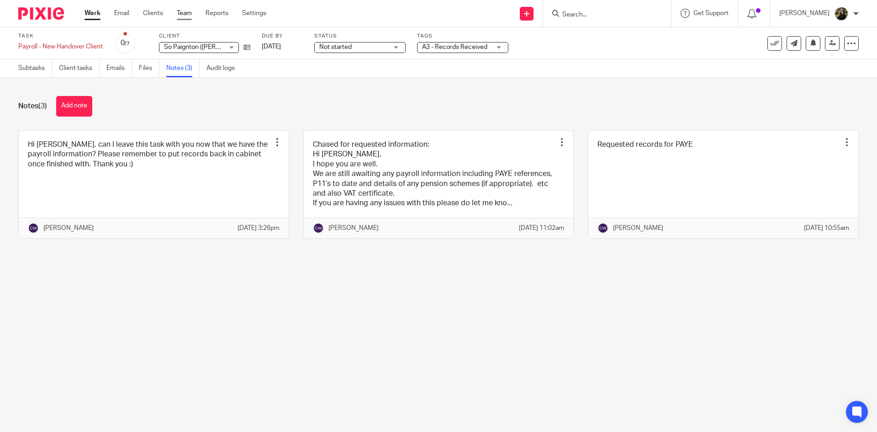
click at [185, 13] on link "Team" at bounding box center [184, 13] width 15 height 9
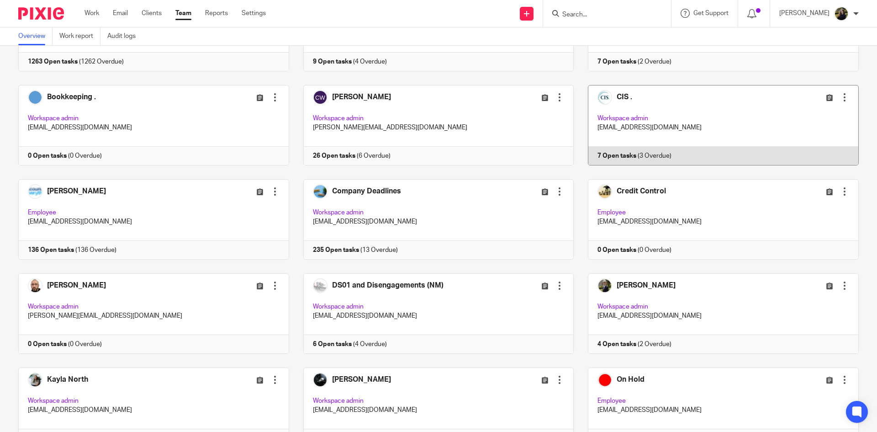
scroll to position [91, 0]
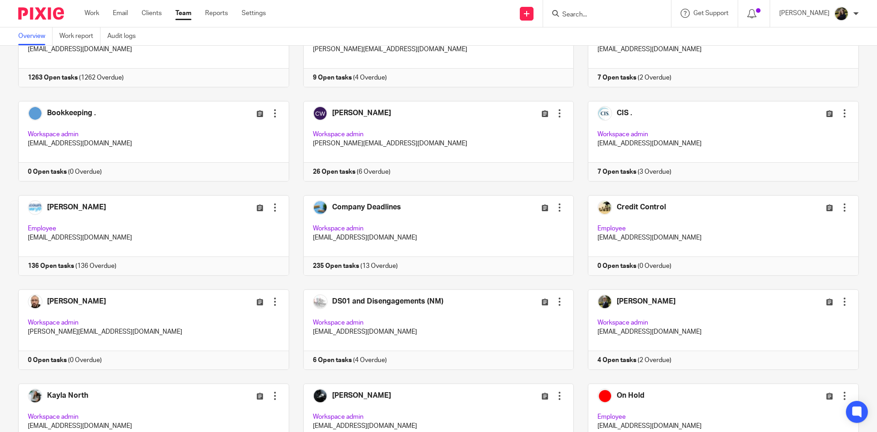
click at [571, 91] on div "Admin Team Edit user Transfer Deactivate user Workspace admin [EMAIL_ADDRESS][D…" at bounding box center [431, 383] width 854 height 753
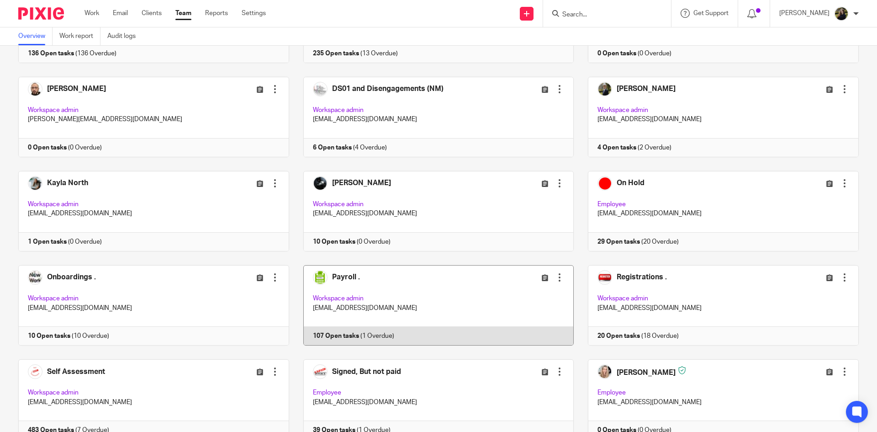
scroll to position [320, 0]
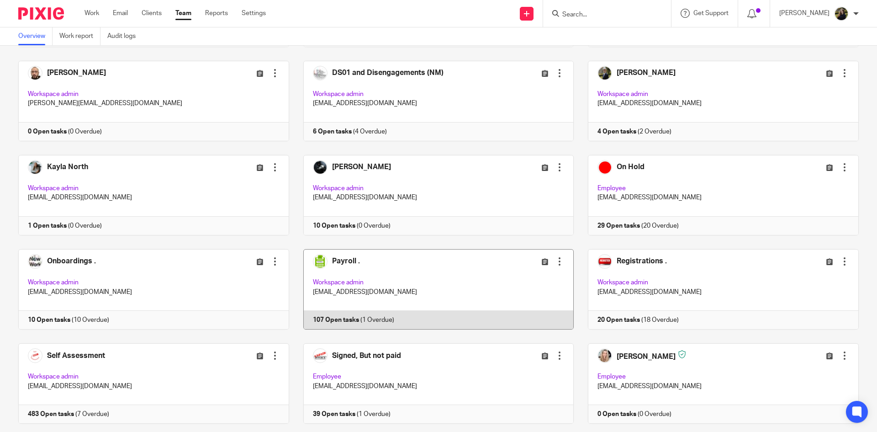
click at [378, 272] on link at bounding box center [431, 289] width 285 height 80
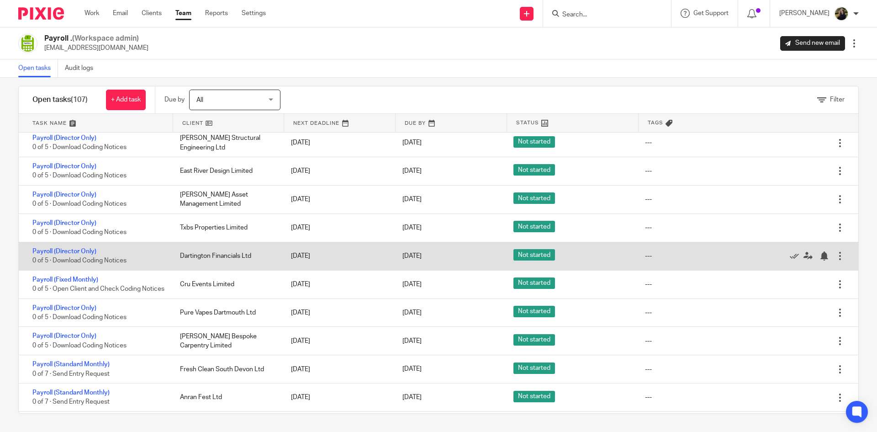
scroll to position [2319, 0]
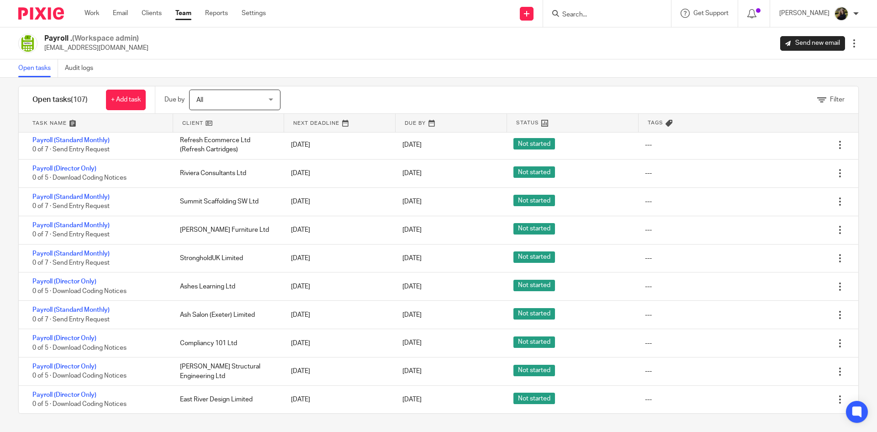
click at [186, 16] on link "Team" at bounding box center [183, 13] width 16 height 9
